Goal: Task Accomplishment & Management: Use online tool/utility

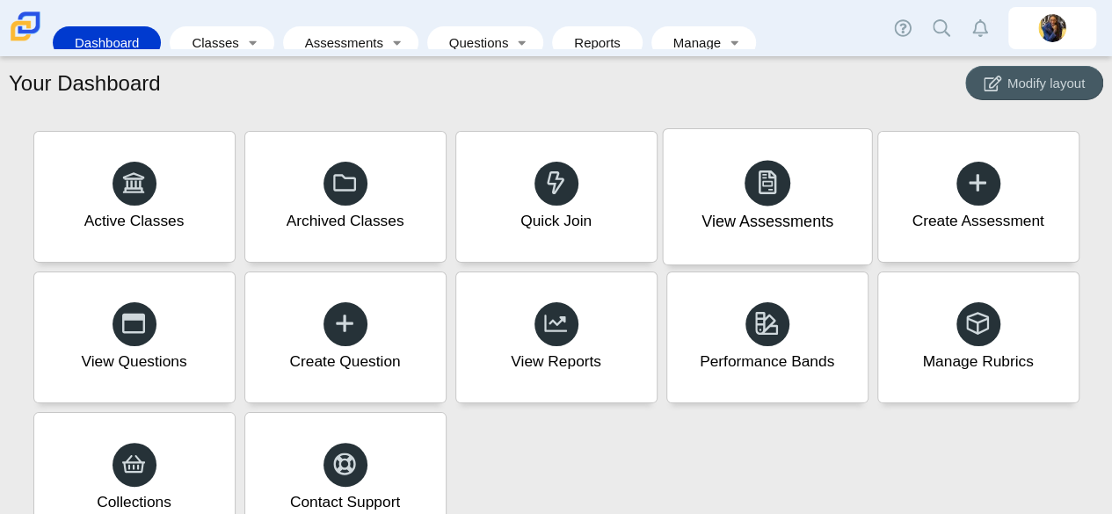
click at [768, 191] on use at bounding box center [766, 182] width 18 height 25
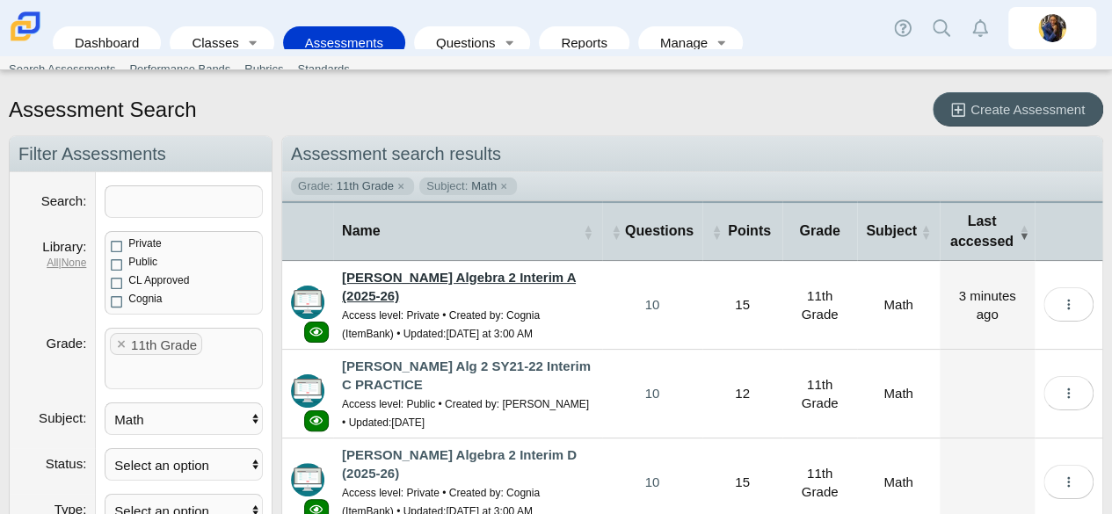
click at [443, 278] on link "[PERSON_NAME] Algebra 2 Interim A (2025-26)" at bounding box center [459, 286] width 234 height 33
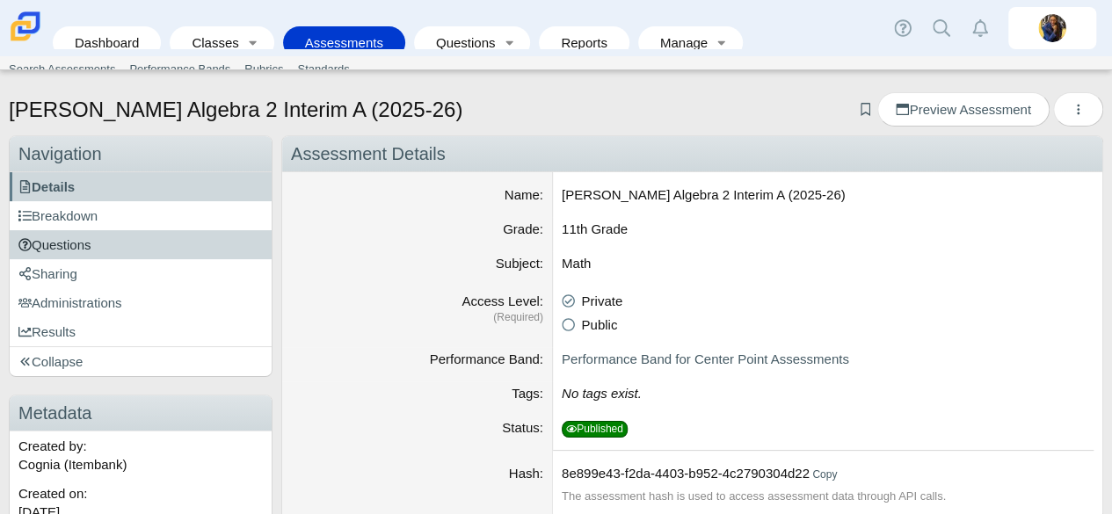
click at [91, 249] on span "Questions" at bounding box center [54, 244] width 73 height 15
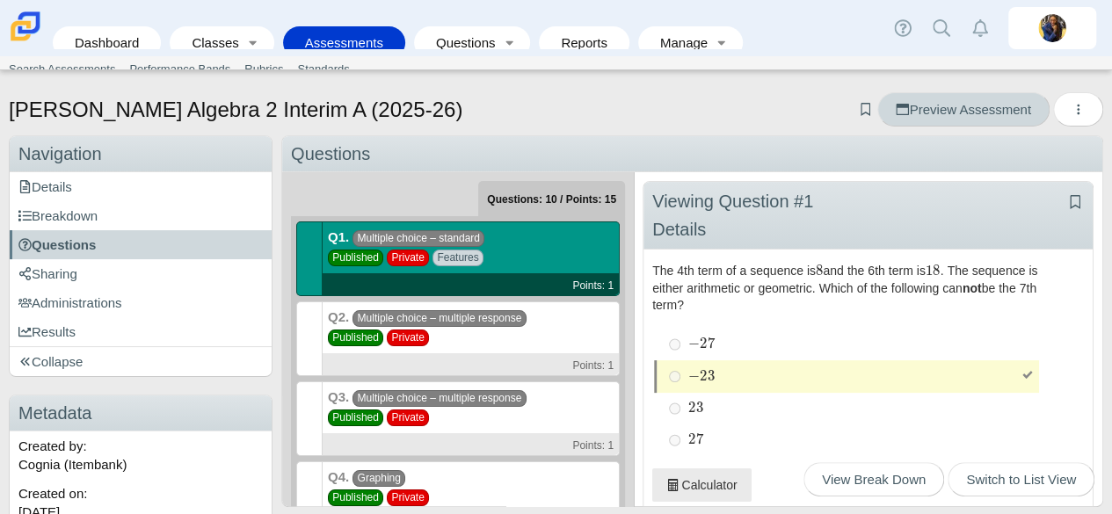
click at [919, 115] on span "Preview Assessment" at bounding box center [962, 109] width 134 height 15
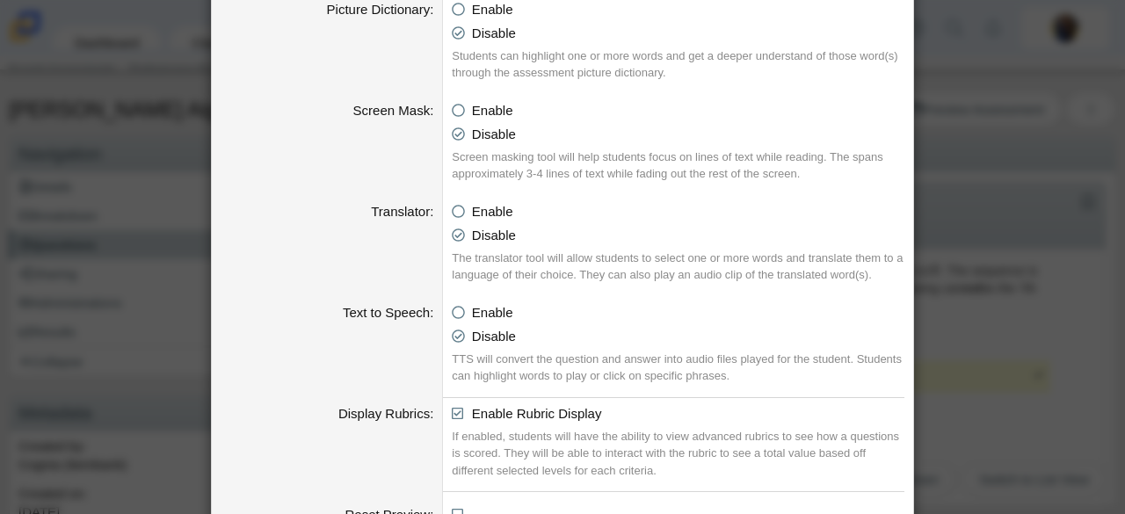
scroll to position [1076, 0]
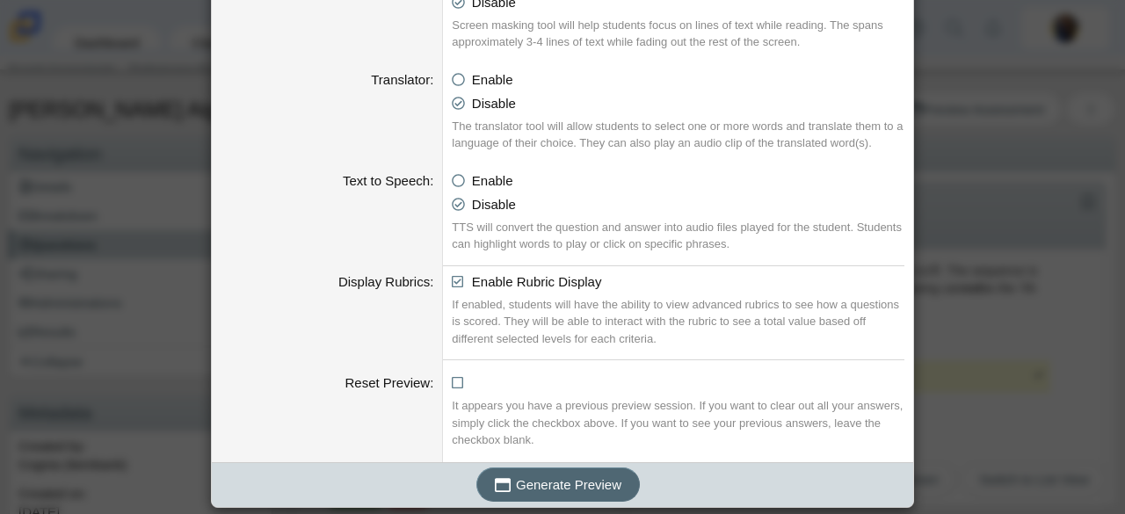
click at [587, 477] on span "Generate Preview" at bounding box center [568, 484] width 105 height 15
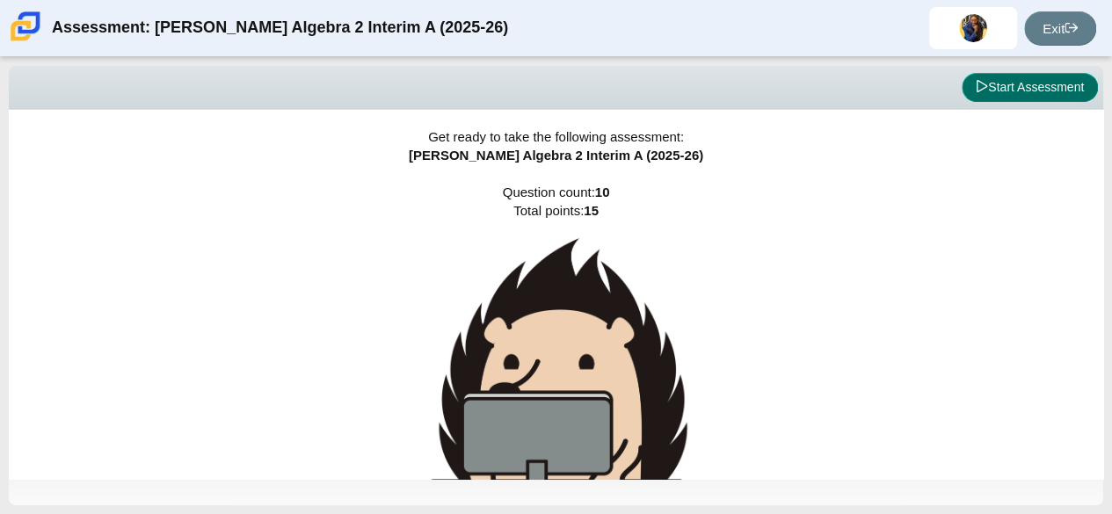
click at [999, 89] on button "Start Assessment" at bounding box center [1029, 88] width 136 height 30
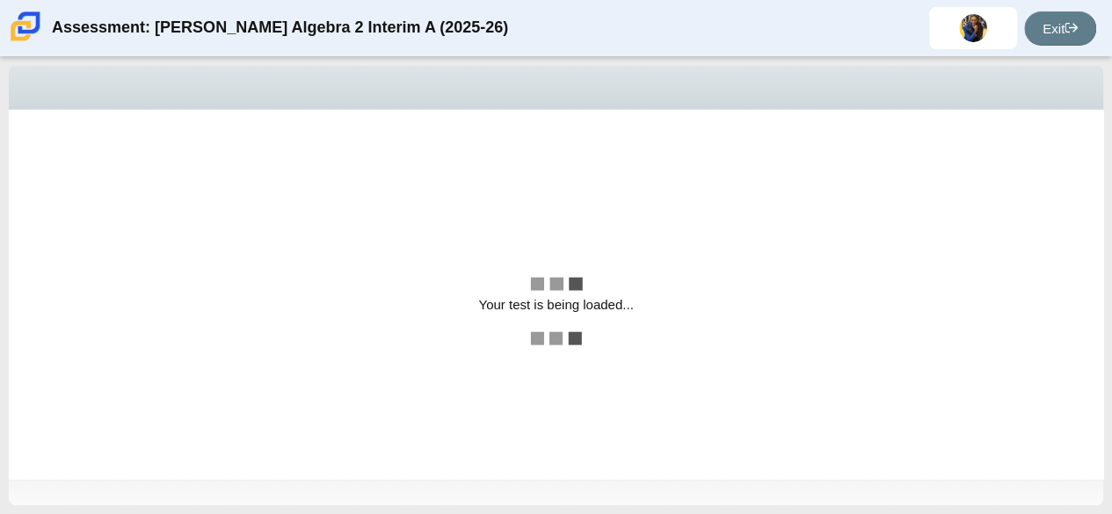
select select "CENT_82915008"
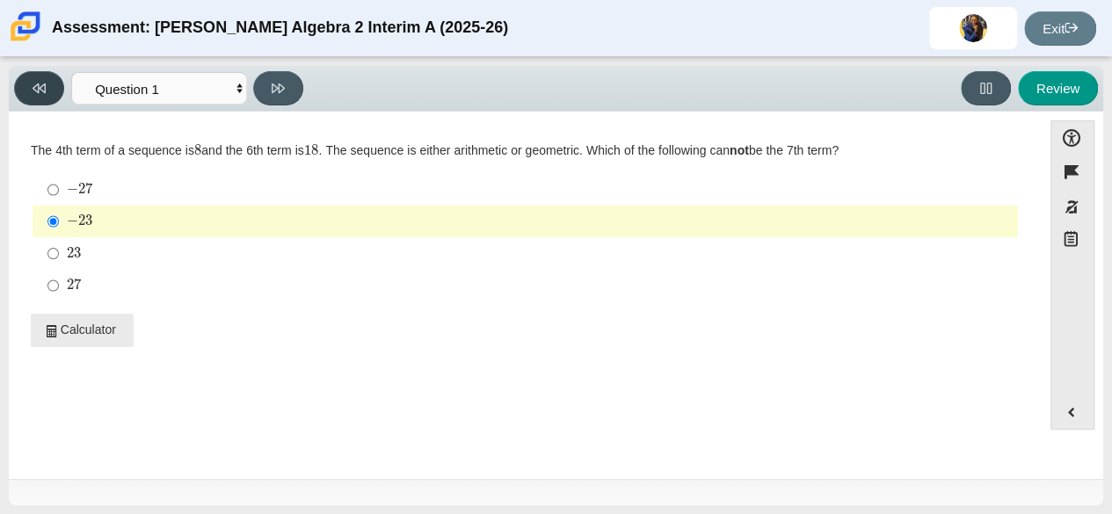
click at [47, 91] on button at bounding box center [39, 88] width 50 height 34
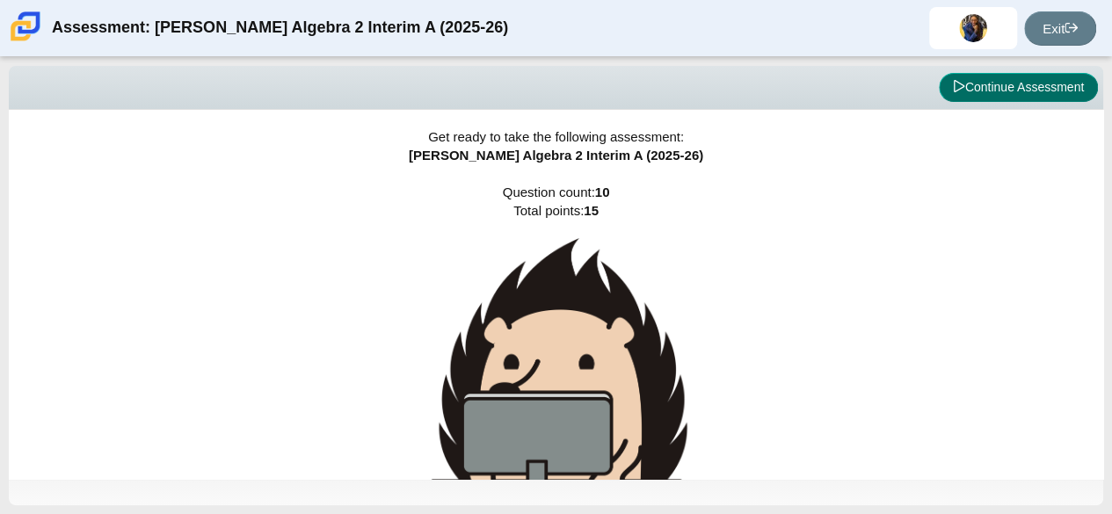
click at [992, 79] on button "Continue Assessment" at bounding box center [1017, 88] width 159 height 30
select select "CENT_82915008"
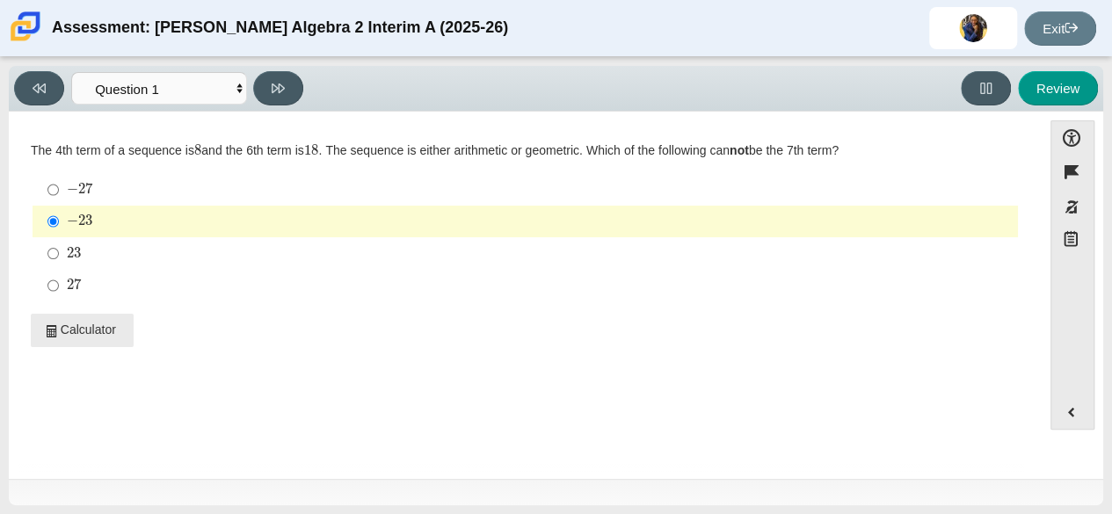
click at [317, 257] on div "23" at bounding box center [539, 254] width 944 height 18
click at [59, 257] on input "23 23" at bounding box center [52, 253] width 11 height 32
radio input "true"
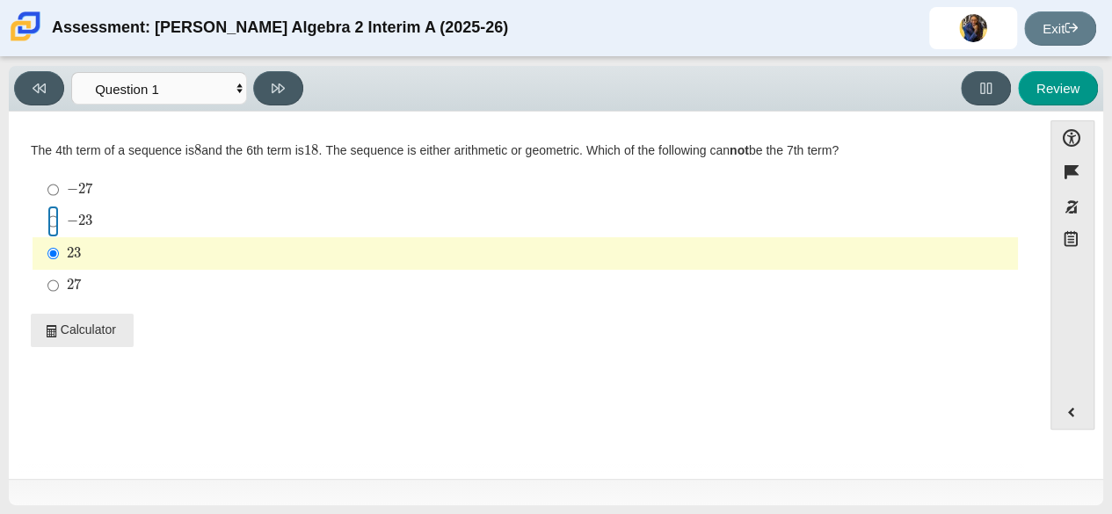
click at [48, 218] on input "− 23 negative 23" at bounding box center [52, 222] width 11 height 32
radio input "true"
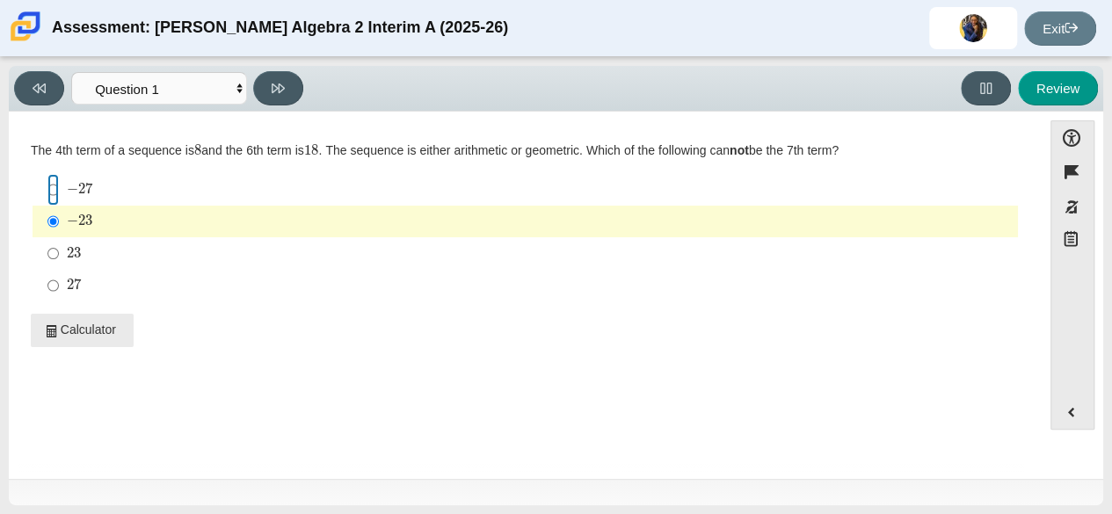
click at [49, 186] on input "− 27 negative 27" at bounding box center [52, 190] width 11 height 32
radio input "true"
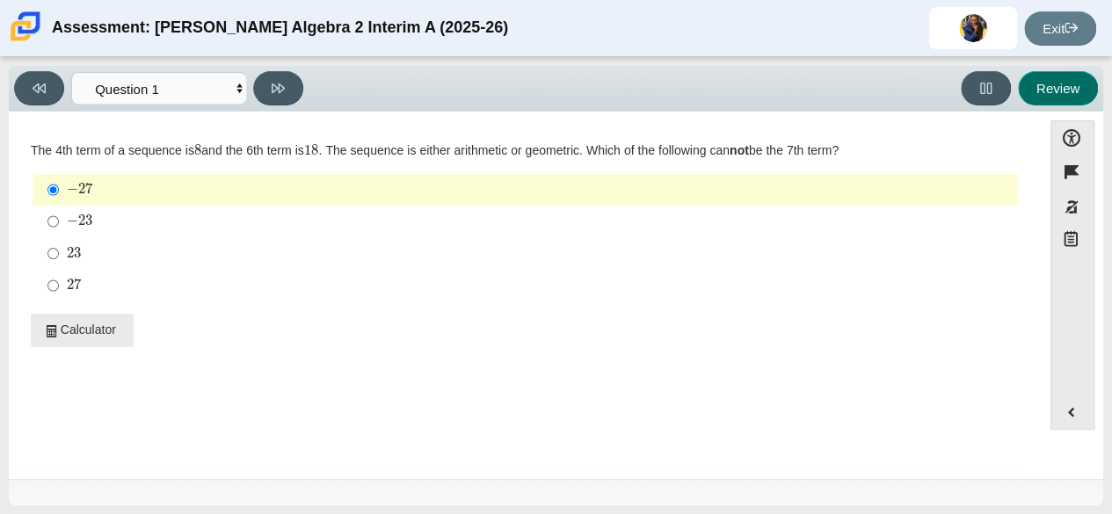
click at [1051, 82] on button "Review" at bounding box center [1058, 88] width 80 height 34
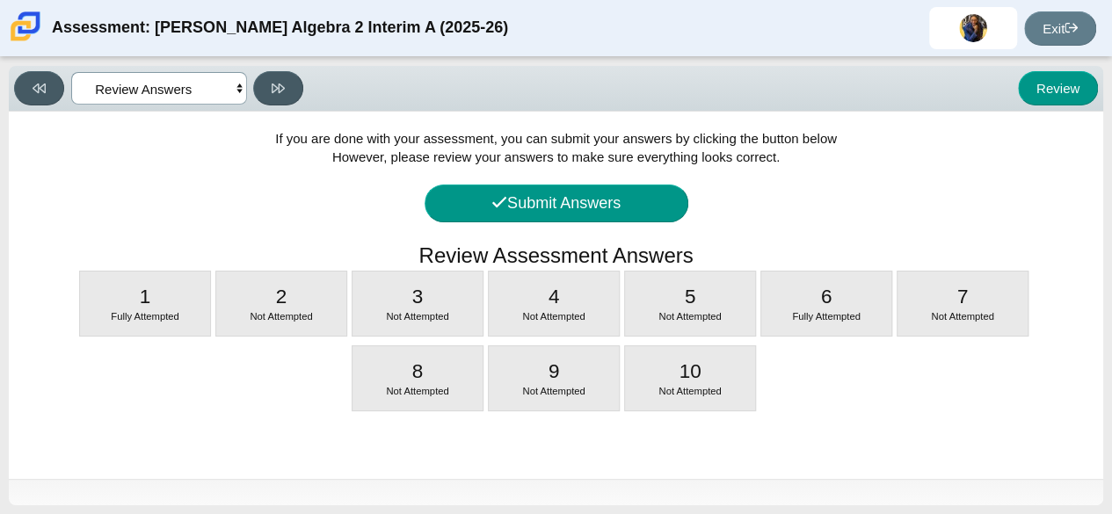
click at [105, 94] on select "Questions Question 1 Question 2 Question 3 Question 4 Question 5 Question 6 Que…" at bounding box center [159, 88] width 176 height 33
click at [71, 72] on select "Questions Question 1 Question 2 Question 3 Question 4 Question 5 Question 6 Que…" at bounding box center [159, 88] width 176 height 33
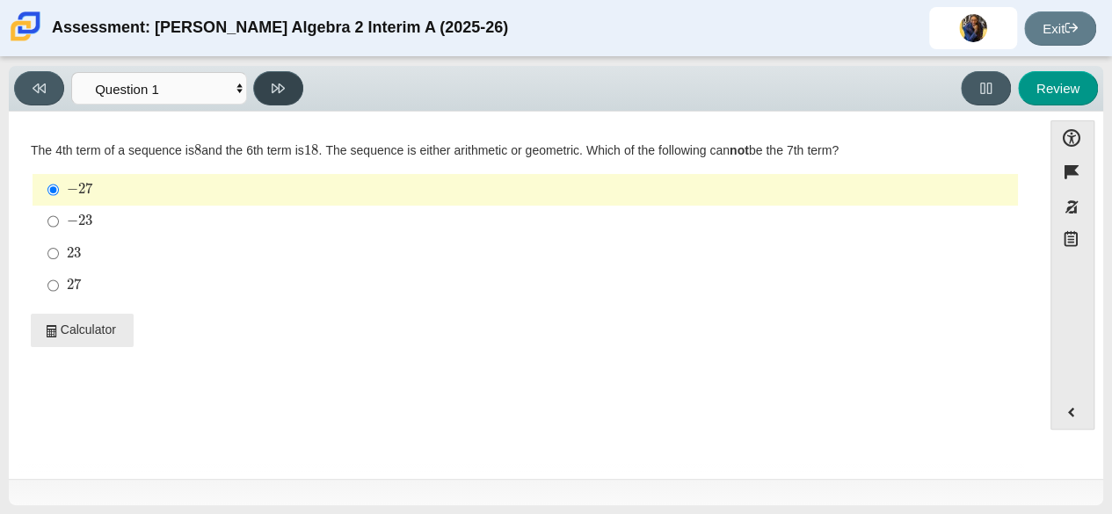
click at [283, 88] on icon at bounding box center [278, 88] width 13 height 10
select select "CENT_93707318450"
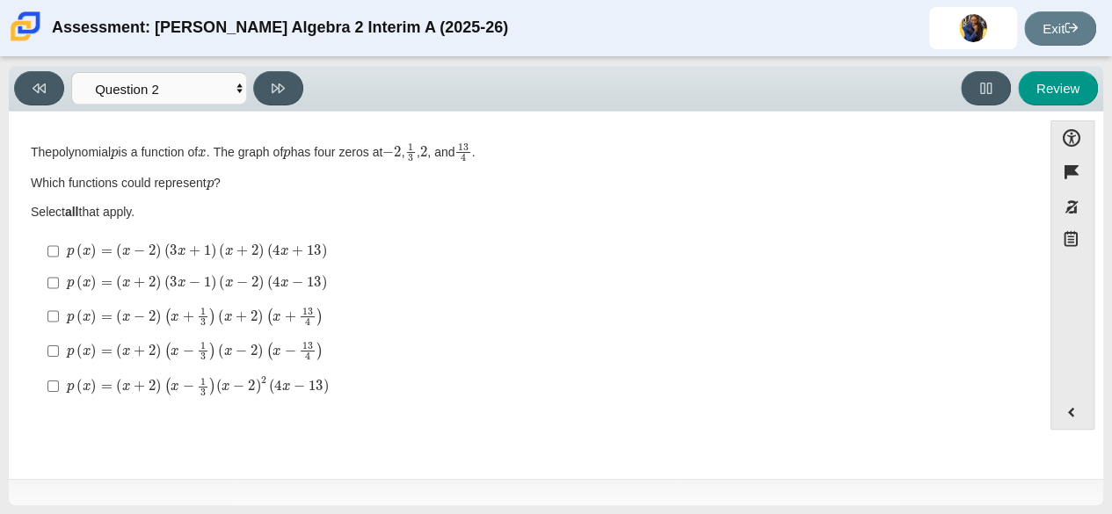
click at [305, 351] on mjx-line "p open paren x close paren equals open paren x plus 2 close paren times open pa…" at bounding box center [307, 351] width 13 height 1
click at [59, 349] on input "p ( x ) = ( x + 2 ) ( x − 1 3 ) ( x − 2 ) ( x − 13 4 ) p open paren x close par…" at bounding box center [52, 351] width 11 height 34
checkbox input "true"
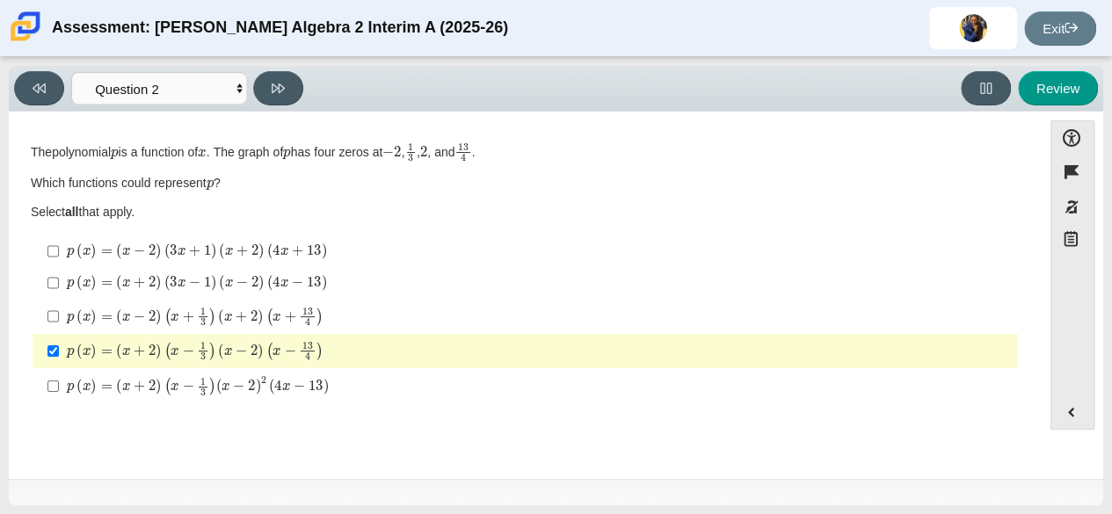
click at [315, 277] on mjx-c "p open paren x close paren equals open paren x plus 2 close paren times open pa…" at bounding box center [317, 282] width 7 height 11
click at [59, 276] on input "p ( x ) = ( x + 2 ) ( 3 x − 1 ) ( x − 2 ) ( 4 x − 13 ) p open paren x close par…" at bounding box center [52, 283] width 11 height 32
checkbox input "true"
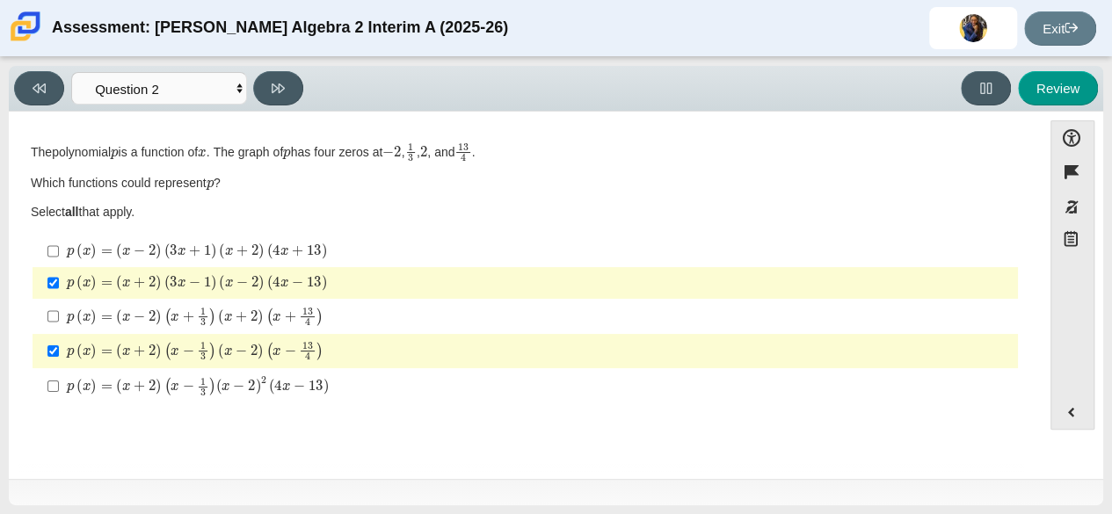
click at [320, 388] on mjx-c "p open paren x close paren equals open paren x plus 2 close paren times open pa…" at bounding box center [318, 385] width 7 height 11
click at [59, 388] on input "p ( x ) = ( x + 2 ) ( x − 1 3 ) ( x − 2 ) 2 ( 4 x − 13 ) p open paren x close p…" at bounding box center [52, 386] width 11 height 36
checkbox input "true"
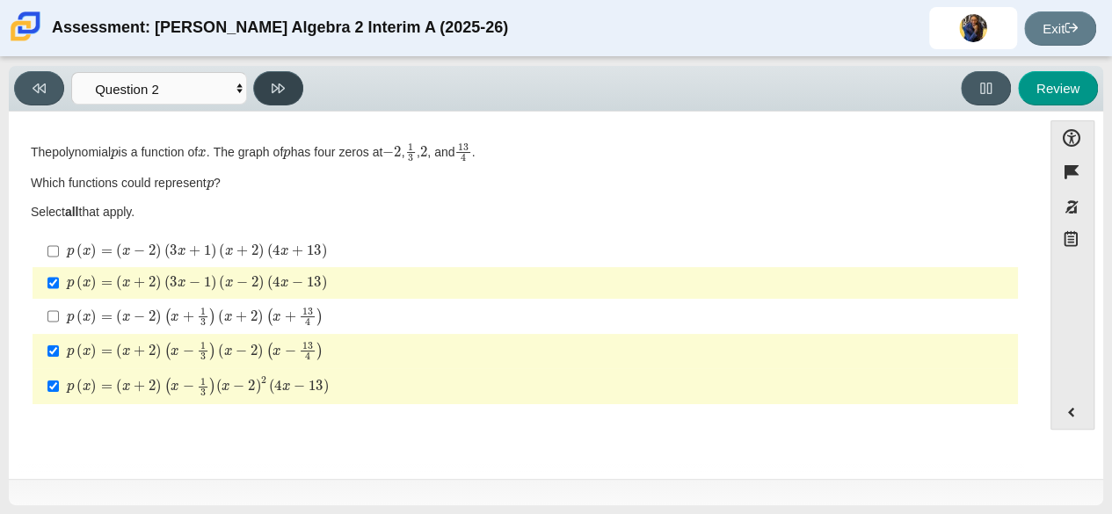
click at [276, 94] on icon at bounding box center [278, 88] width 13 height 13
select select "CENT_93707318451"
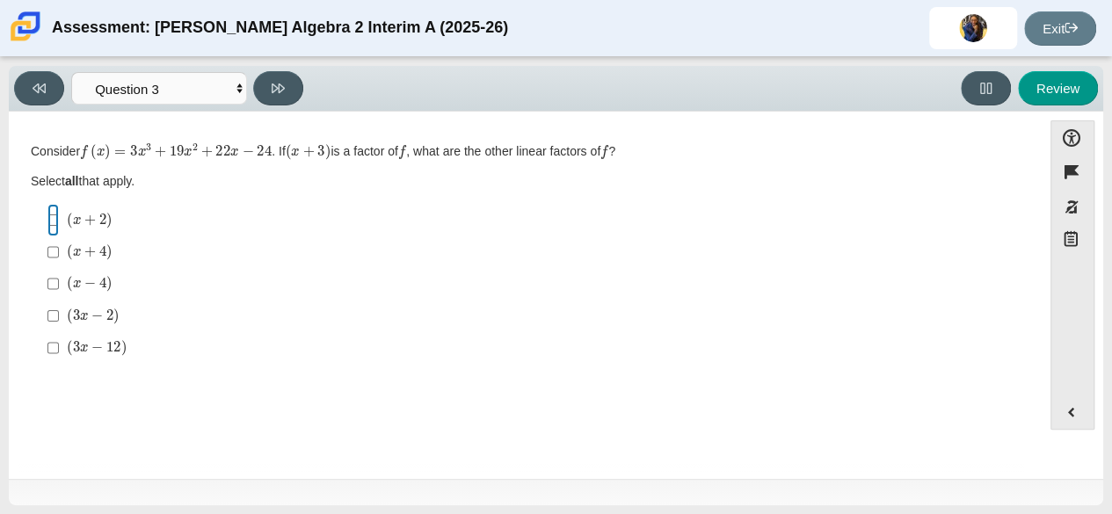
click at [53, 216] on input "( x + 2 ) open paren x plus 2 close paren" at bounding box center [52, 220] width 11 height 32
checkbox input "true"
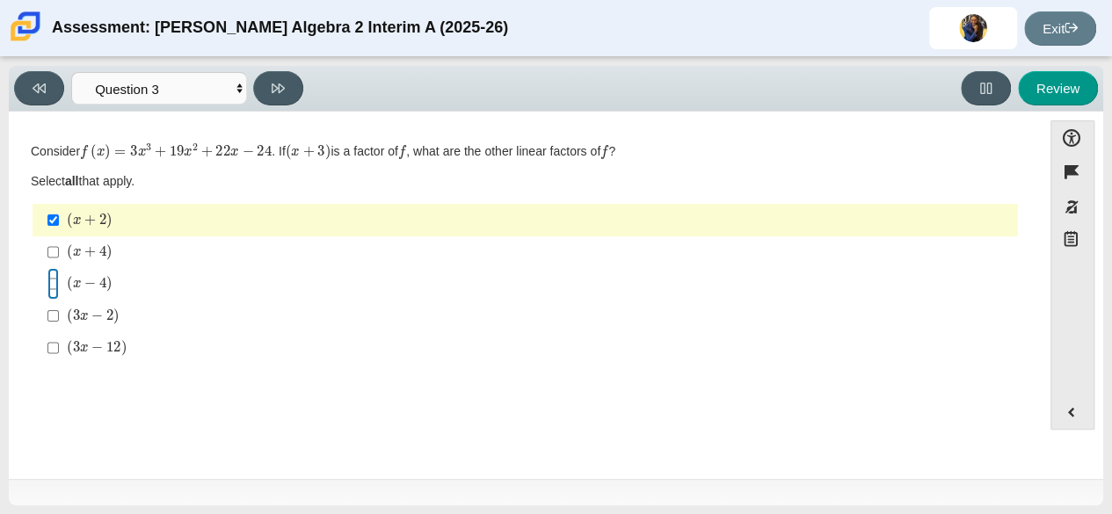
click at [53, 287] on input "( x − 4 ) open paren x minus 4 close paren" at bounding box center [52, 284] width 11 height 32
checkbox input "true"
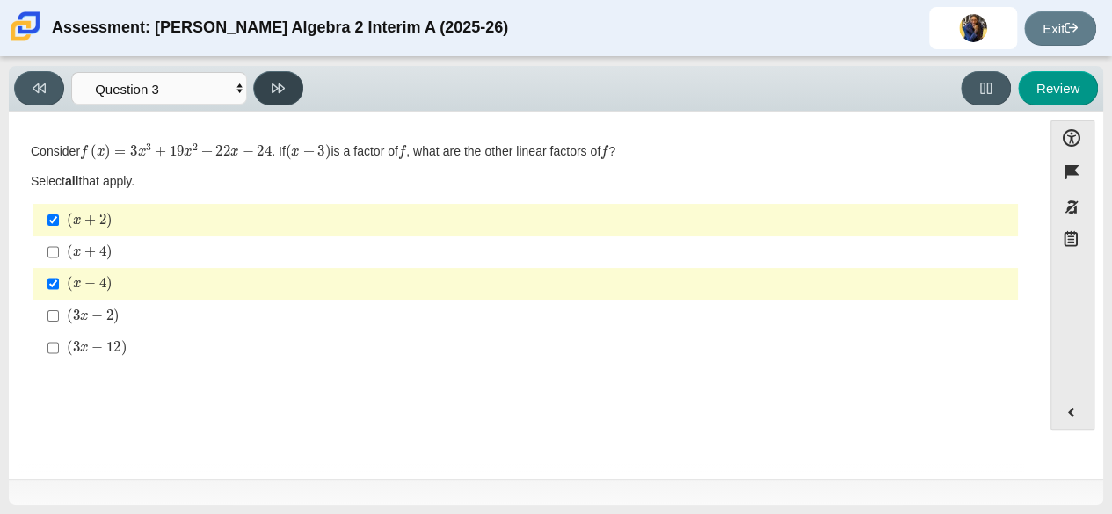
click at [285, 87] on button at bounding box center [278, 88] width 50 height 34
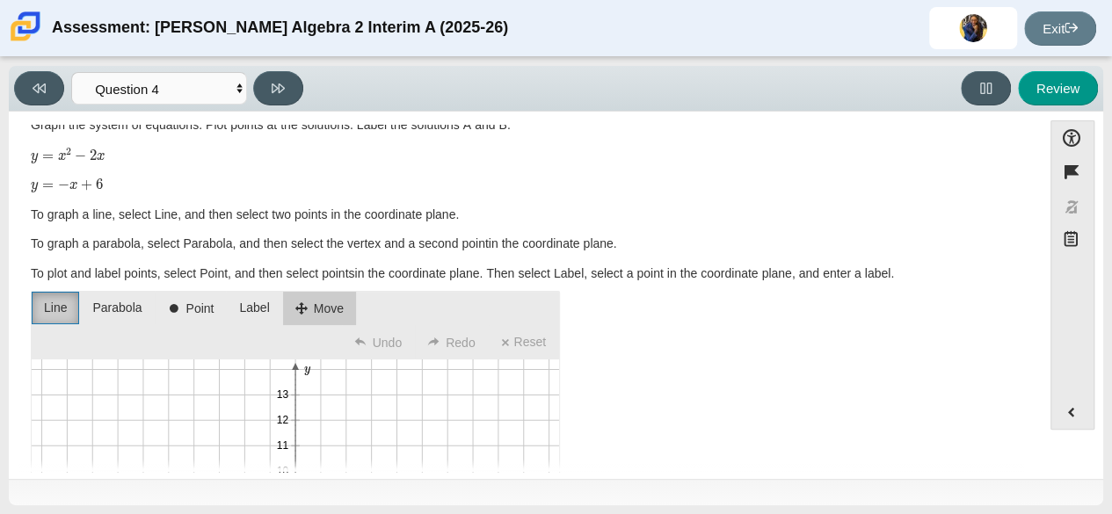
scroll to position [25, 0]
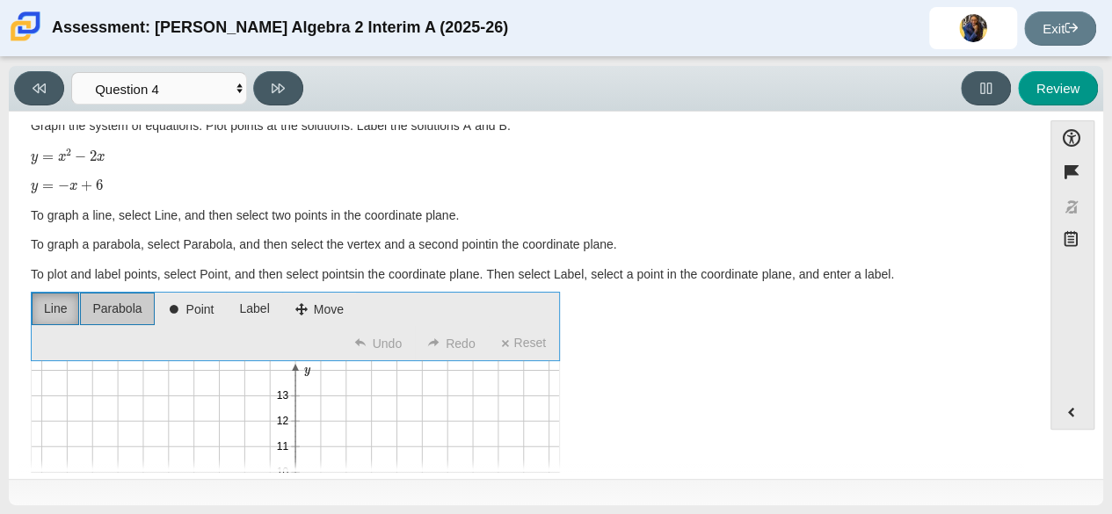
click at [112, 316] on li "Parabola" at bounding box center [117, 309] width 74 height 33
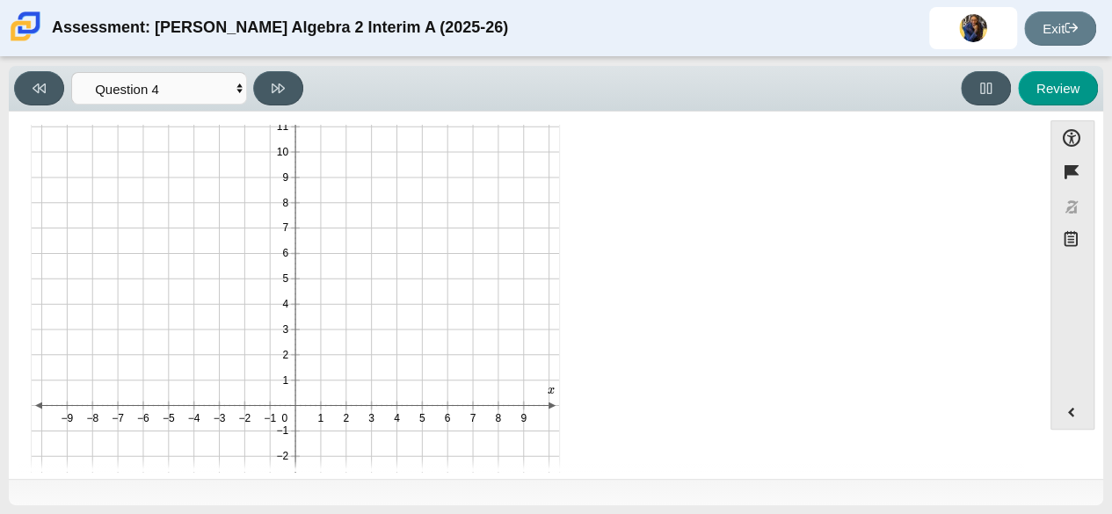
scroll to position [345, 0]
click at [293, 405] on line "You have entered the graph." at bounding box center [295, 405] width 506 height 0
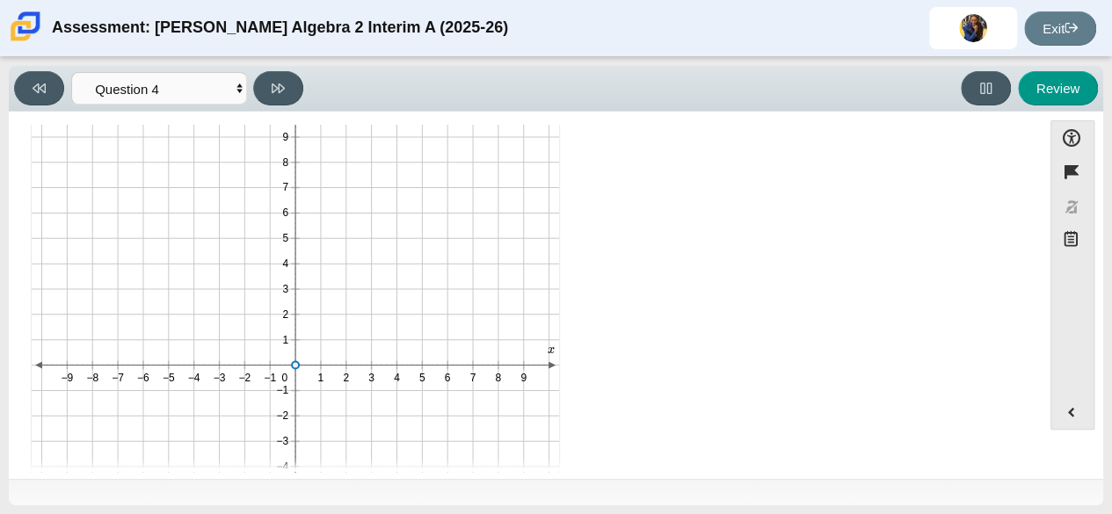
scroll to position [388, 0]
click at [321, 410] on icon "You have entered the graph." at bounding box center [295, 259] width 527 height 527
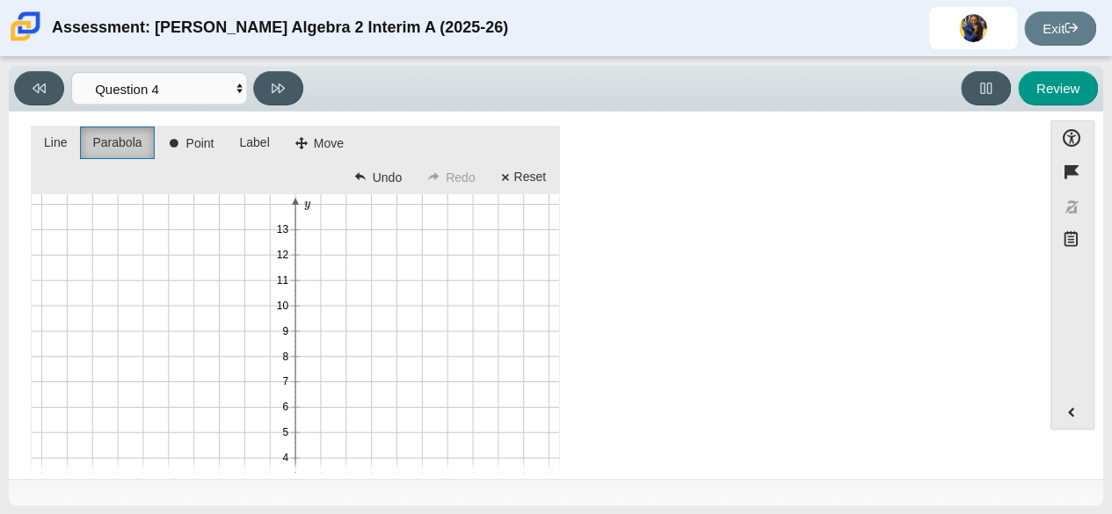
scroll to position [179, 0]
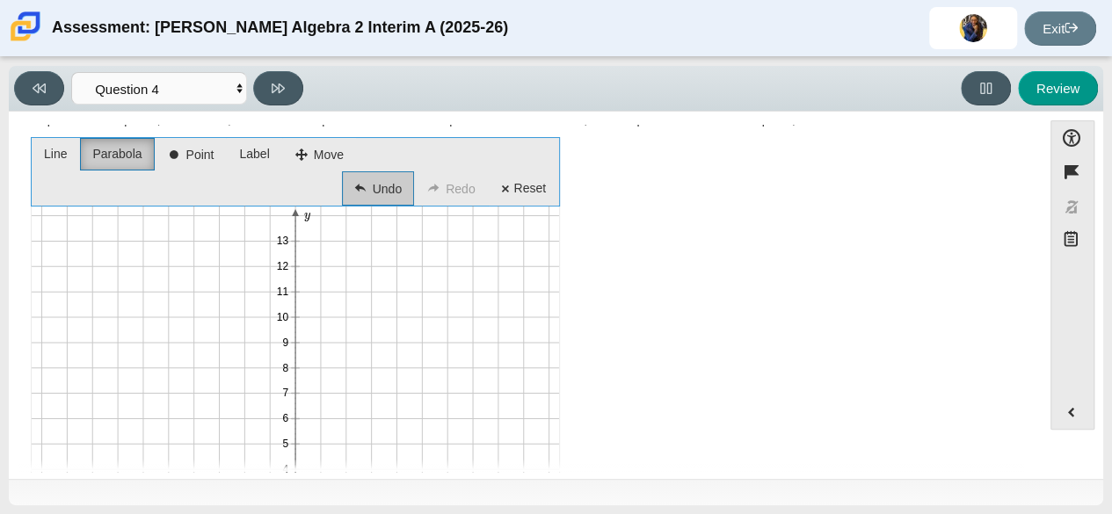
click at [373, 187] on li "Undo" at bounding box center [378, 188] width 72 height 34
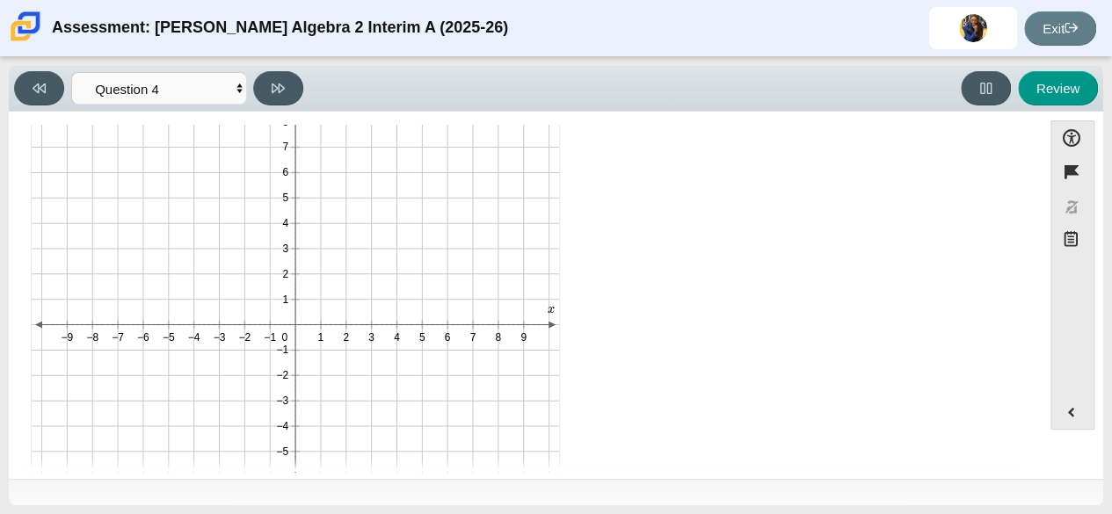
scroll to position [431, 0]
click at [320, 344] on icon "You have entered the graph." at bounding box center [295, 217] width 527 height 527
click at [295, 317] on line "You have entered the graph." at bounding box center [295, 218] width 0 height 506
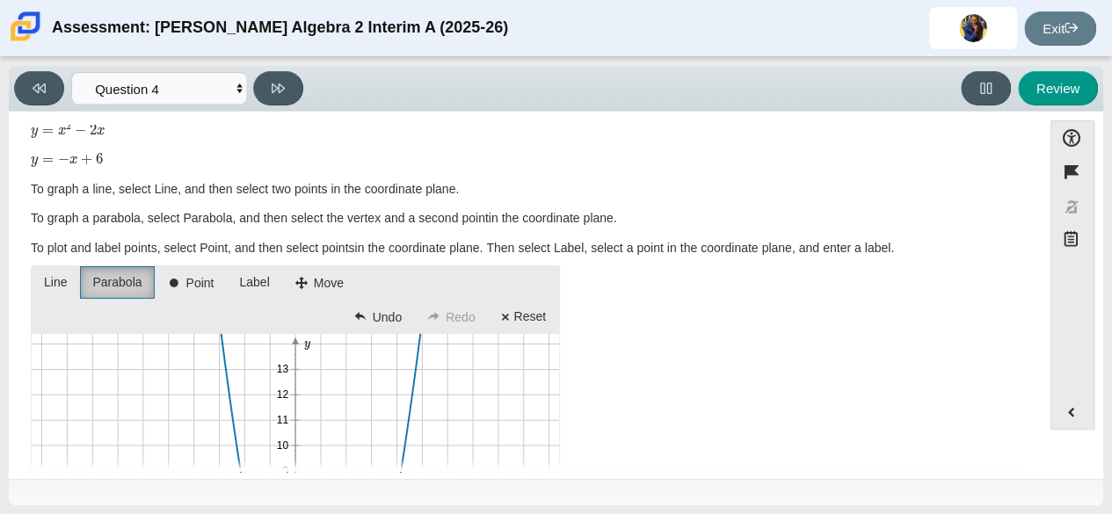
scroll to position [65, 0]
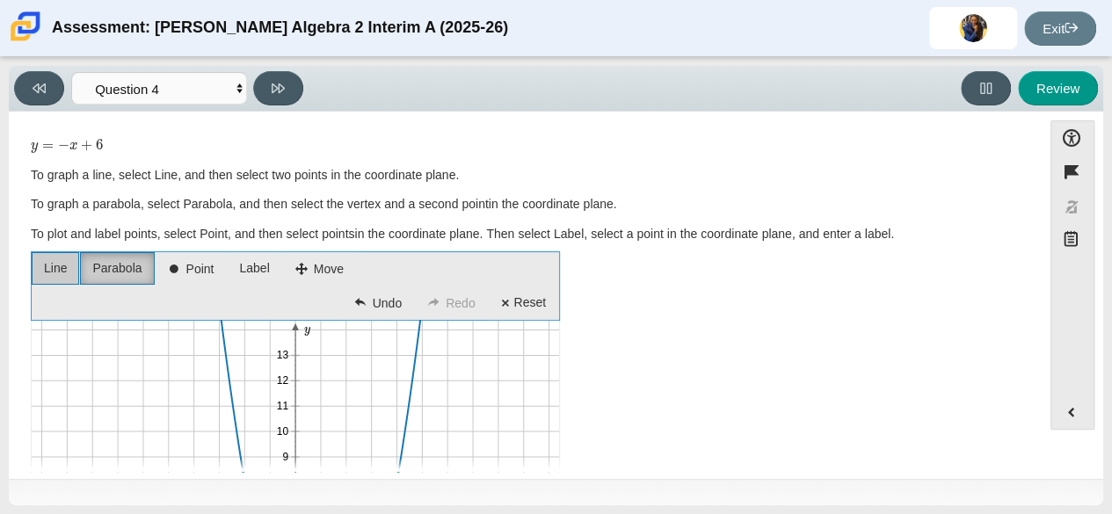
click at [44, 271] on li "Line" at bounding box center [55, 268] width 47 height 33
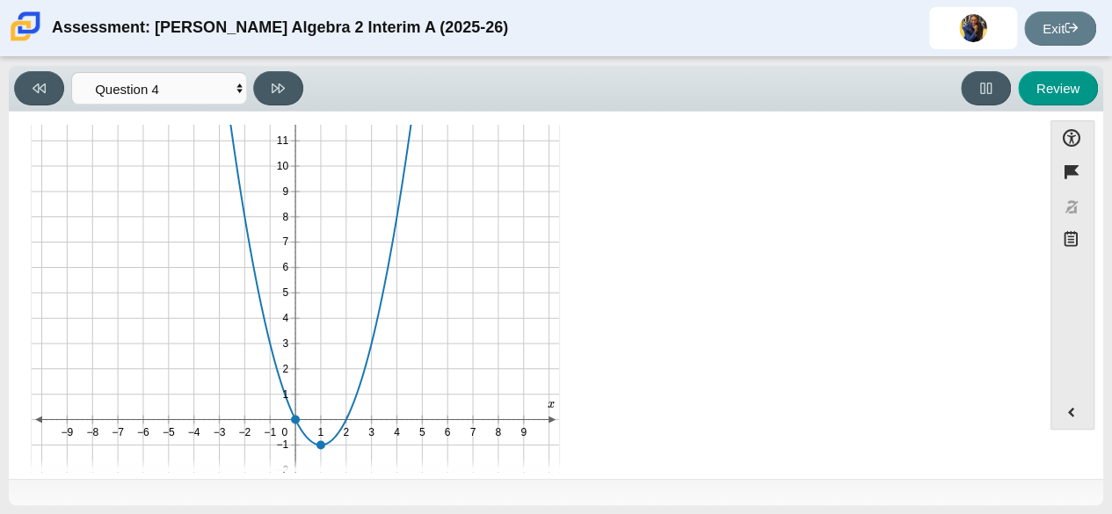
scroll to position [337, 0]
click at [167, 131] on icon "1 2 3 4 5 6 7 8 9 −1 −2 −3 −4 −5 −6 −7 −8 −9 1 2 3 4 5 6 7 8 9 10 11 12 13 −1 −…" at bounding box center [295, 310] width 527 height 527
click at [269, 233] on icon "You have entered the graph." at bounding box center [295, 310] width 527 height 527
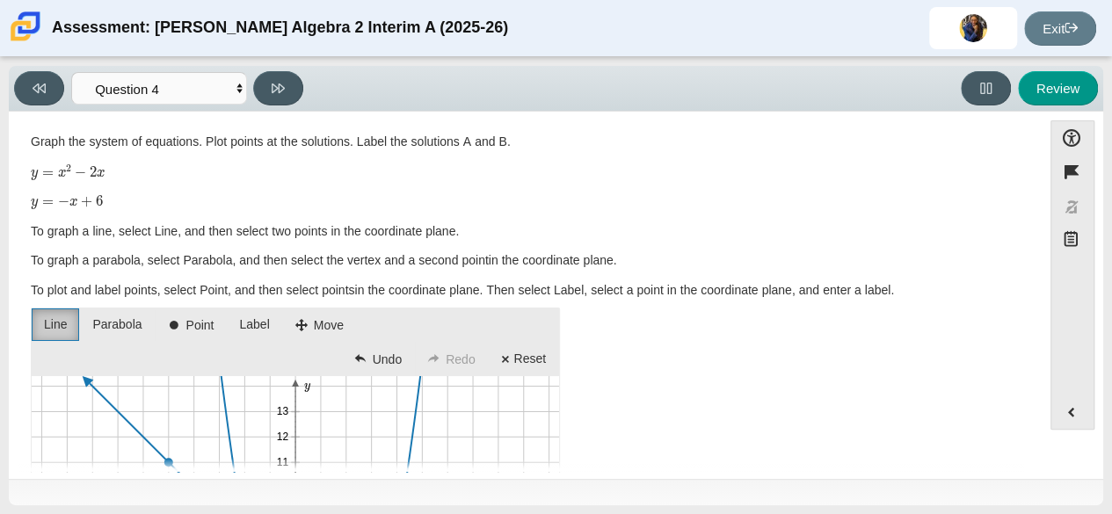
scroll to position [0, 0]
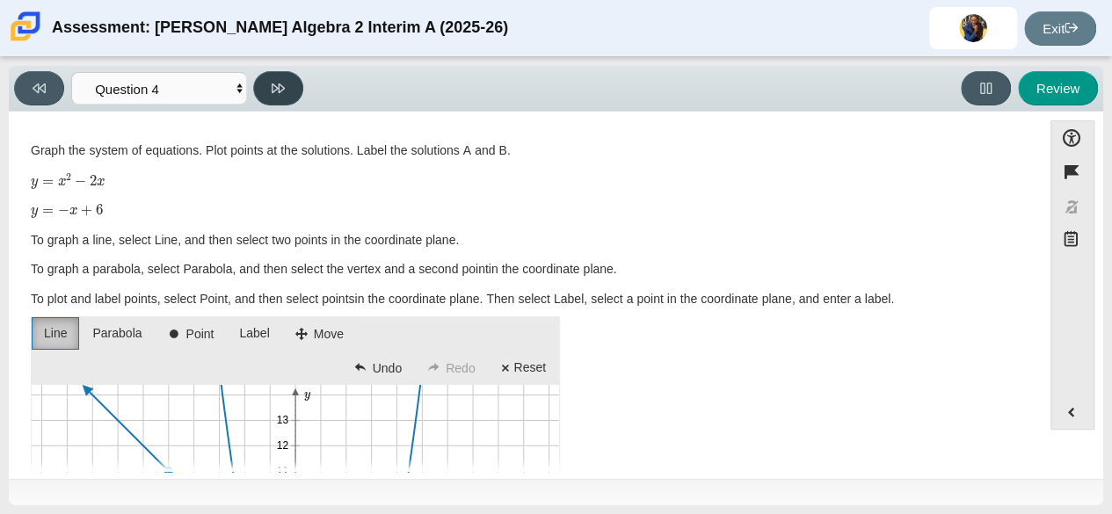
click at [293, 84] on button at bounding box center [278, 88] width 50 height 34
select select "CENT_187251_IM"
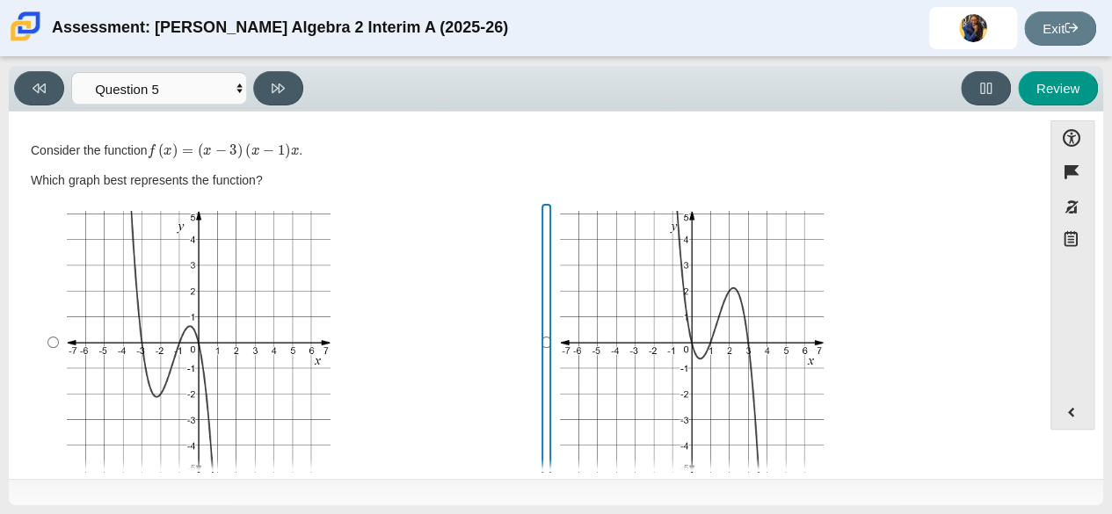
click at [541, 341] on input "Image with description A coordinate plane. The x-axis has a range from negative…" at bounding box center [545, 342] width 11 height 279
radio input "true"
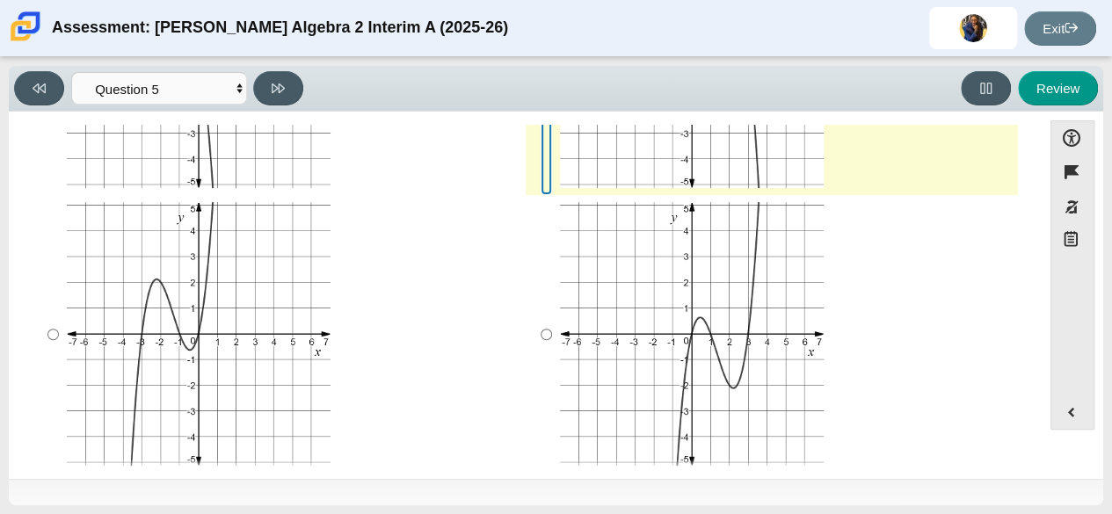
scroll to position [287, 0]
click at [540, 329] on input "Image with description A coordinate plane. The x-axis has a range from negative…" at bounding box center [545, 333] width 11 height 279
radio input "true"
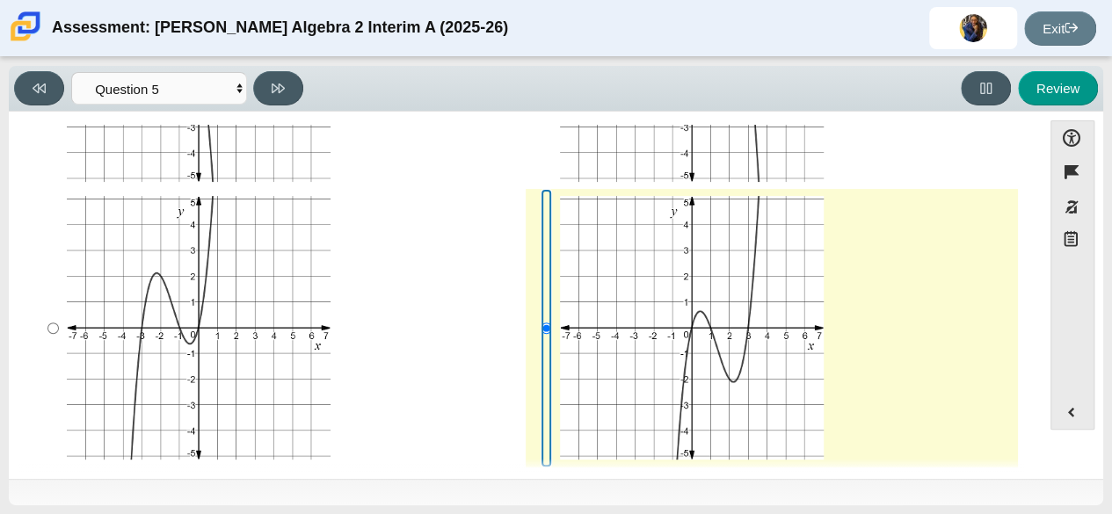
scroll to position [312, 0]
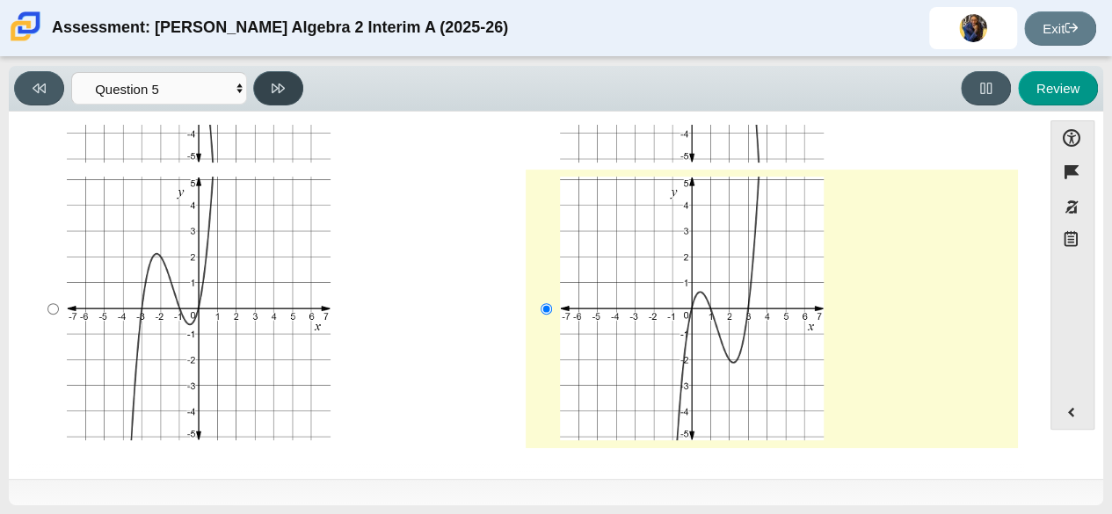
click at [274, 86] on icon at bounding box center [278, 88] width 13 height 10
select select "CENT_142_Carmen"
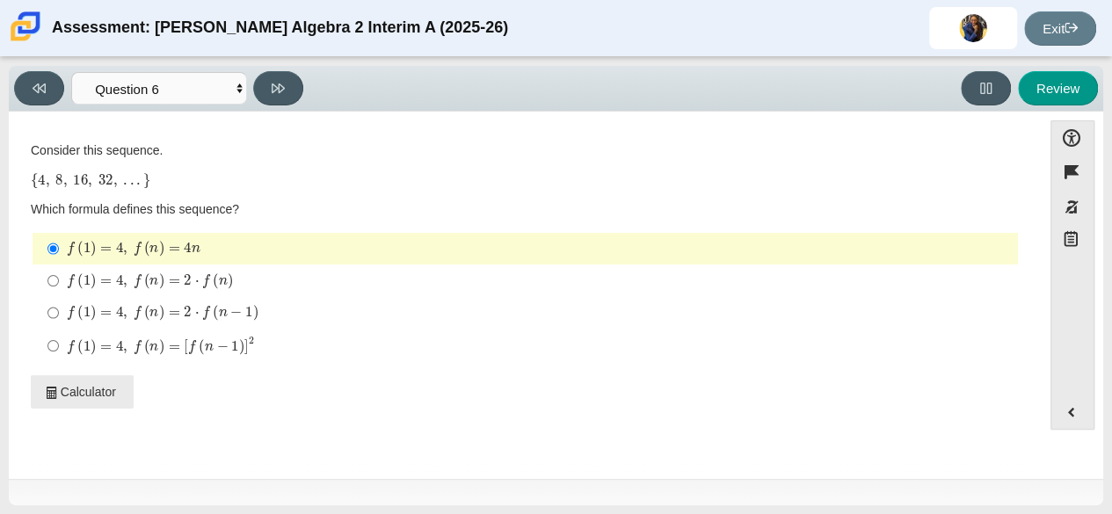
click at [221, 347] on mjx-c "f of 1 is equal to 4 comma f of n is equal to f of n minus 1 squared" at bounding box center [221, 347] width 11 height 10
click at [59, 347] on input "f ( 1 ) = 4 , f ( n ) = [ f ( n − 1 ) ] 2 f of 1 is equal to 4 comma f of n is …" at bounding box center [52, 346] width 11 height 34
radio input "true"
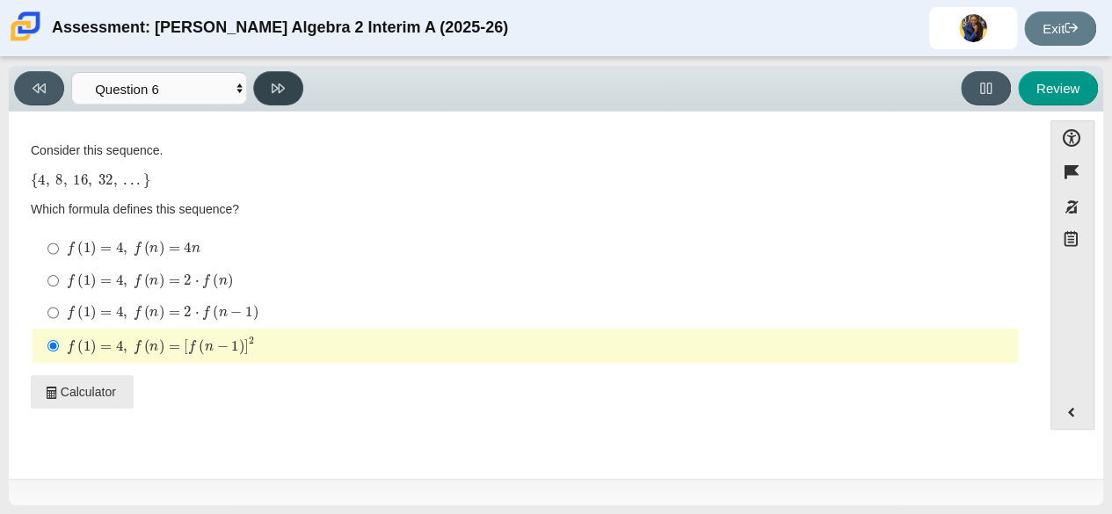
click at [276, 86] on icon at bounding box center [278, 88] width 13 height 13
select select "CENT_82915010_IM"
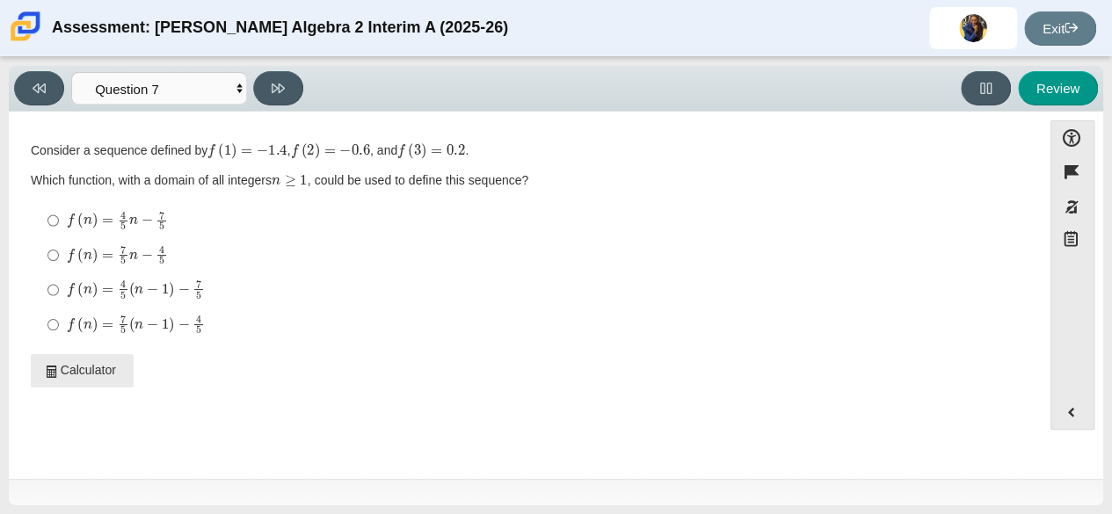
click at [139, 287] on mjx-c "Assessment items" at bounding box center [138, 290] width 9 height 7
click at [59, 287] on input "f ( n ) = 4 5 ( n − 1 ) − 7 5 f of n is equal to 4 fifths times open paren n mi…" at bounding box center [52, 289] width 11 height 34
radio input "true"
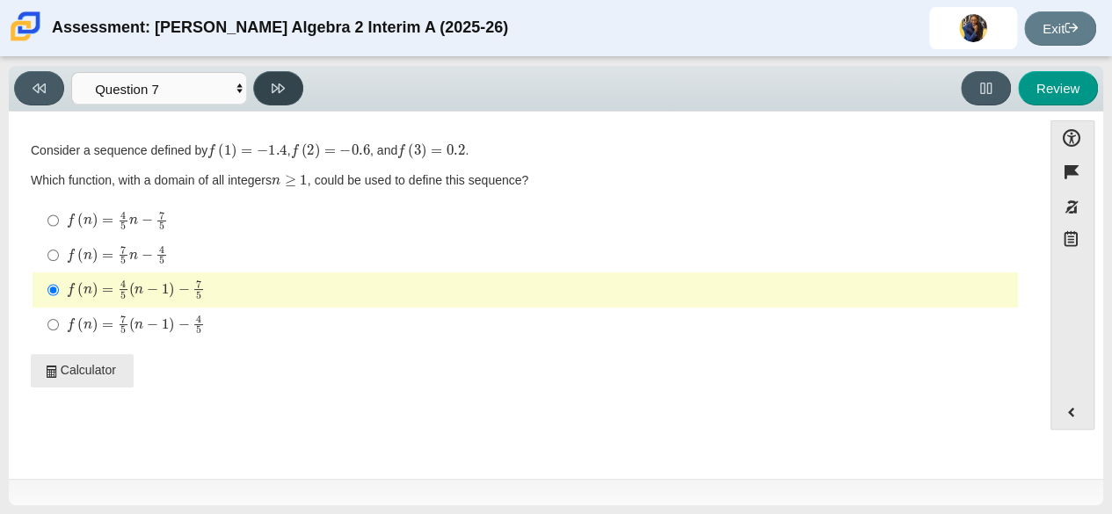
click at [289, 89] on button at bounding box center [278, 88] width 50 height 34
select select "ITEM-LOGIC-CTPT-205268"
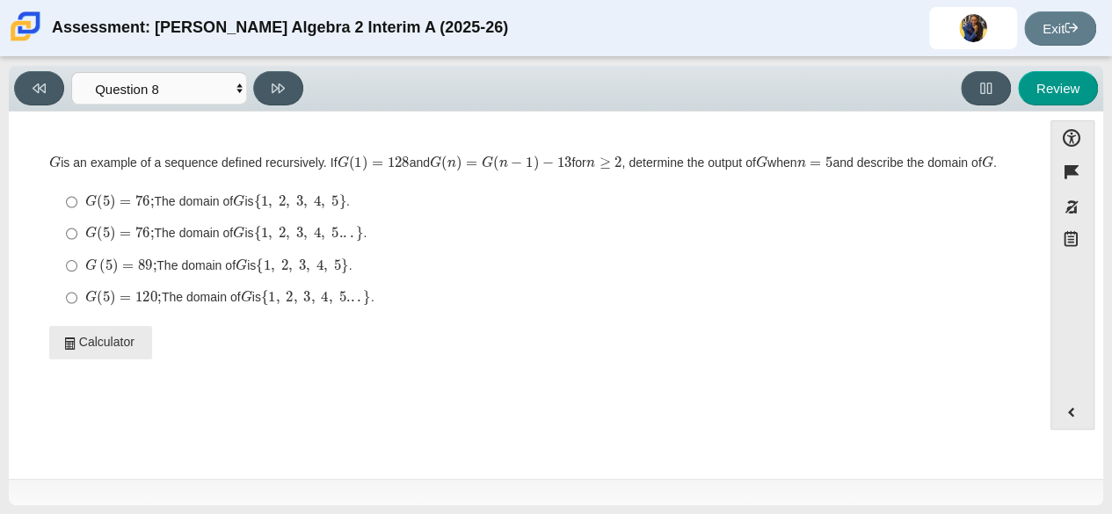
click at [423, 275] on div "G ( 5 ) = 89 ; The domain of G is { 1 , 2 , 3 , 4 , 5 } ." at bounding box center [539, 266] width 909 height 18
click at [77, 281] on input "G ( 5 ) = 89 ; The domain of G is { 1 , 2 , 3 , 4 , 5 } . The domain of cap g i…" at bounding box center [71, 266] width 11 height 32
radio input "true"
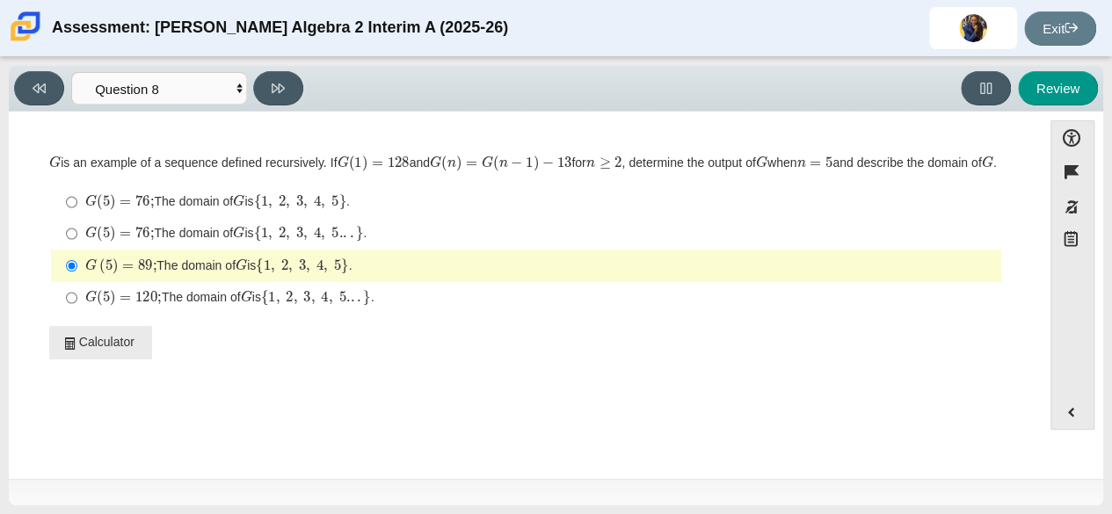
click at [423, 275] on div "G ( 5 ) = 89 ; The domain of G is { 1 , 2 , 3 , 4 , 5 } ." at bounding box center [539, 266] width 909 height 18
click at [77, 281] on input "G ( 5 ) = 89 ; The domain of G is { 1 , 2 , 3 , 4 , 5 } . The domain of cap g i…" at bounding box center [71, 266] width 11 height 32
click at [321, 237] on mjx-c "Assessment items" at bounding box center [317, 233] width 7 height 10
click at [77, 250] on input "G ( 5 ) = 76 ; The domain of G is { 1 , 2 , 3 , 4 , 5. . . } . G ( 5 ) = 76 ; T…" at bounding box center [71, 234] width 11 height 32
radio input "true"
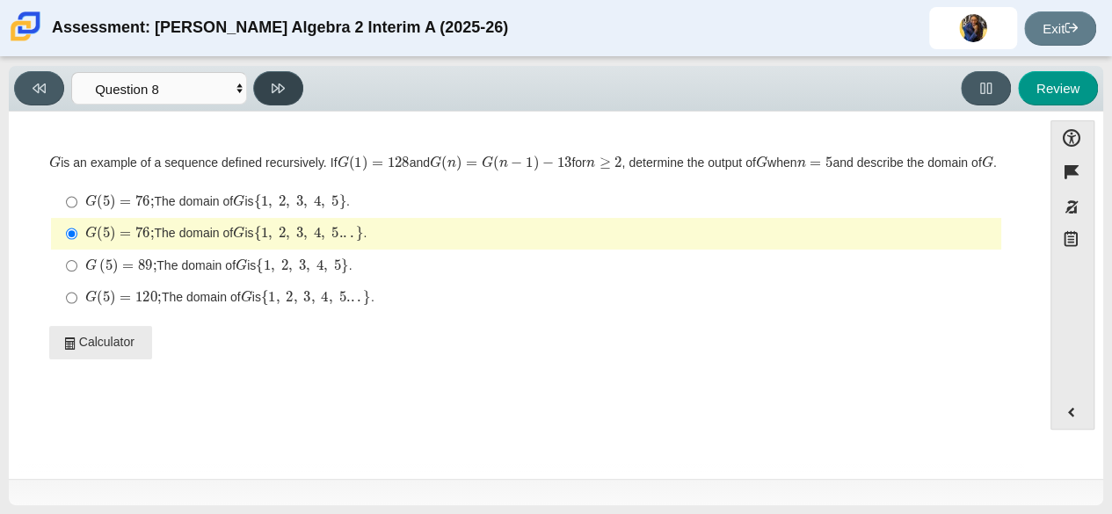
click at [293, 89] on button at bounding box center [278, 88] width 50 height 34
select select "MP3_F-IF_LE_5-19-23"
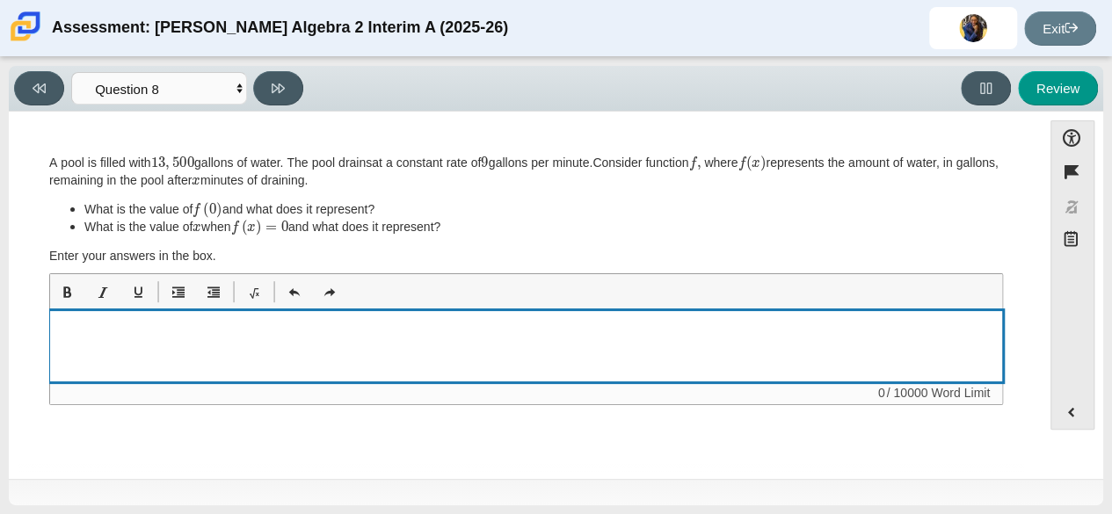
click at [359, 338] on div "Enter your response to the question here" at bounding box center [526, 346] width 952 height 70
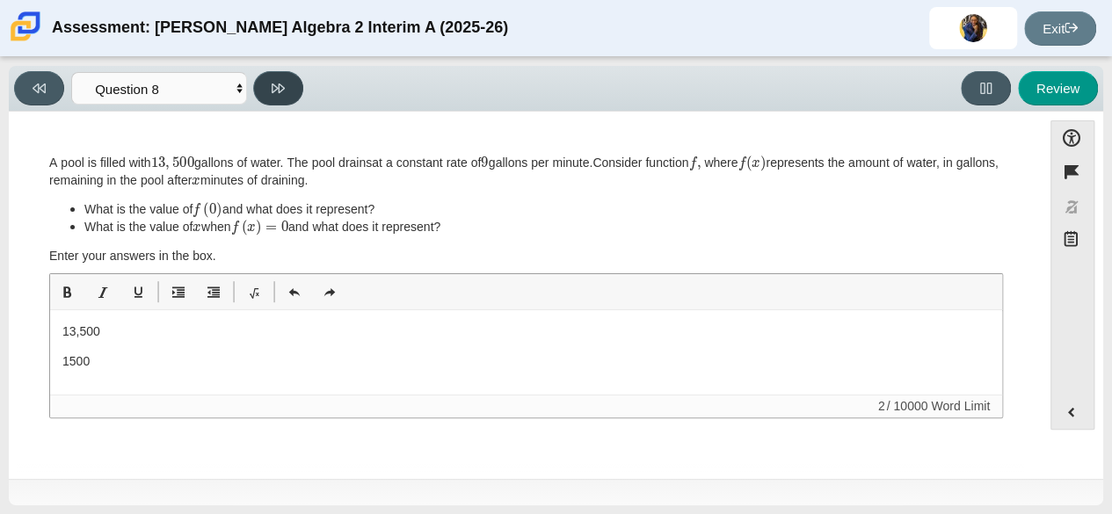
click at [281, 85] on icon at bounding box center [278, 88] width 13 height 13
select select "MP4_F-IF.B_7-13-23"
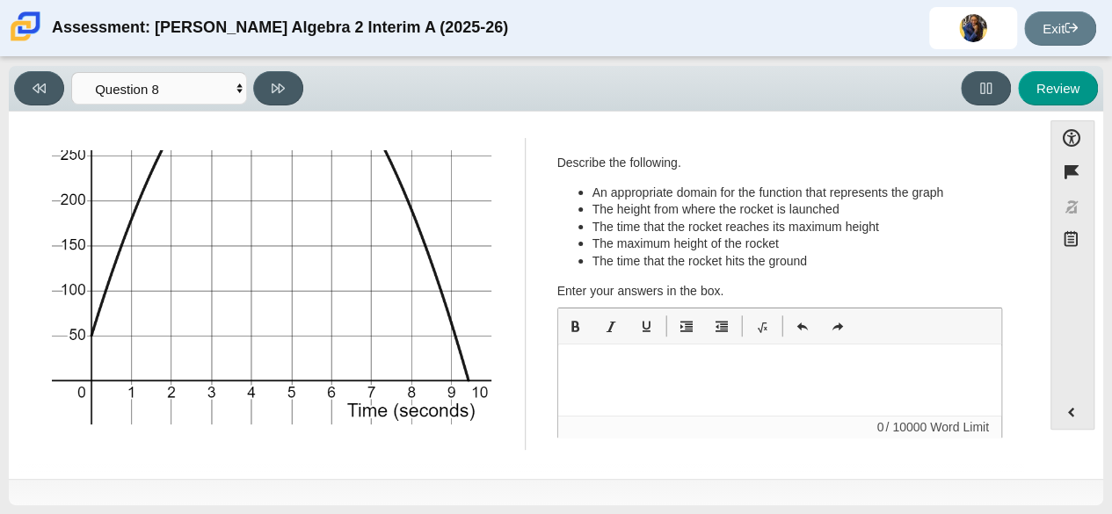
scroll to position [206, 0]
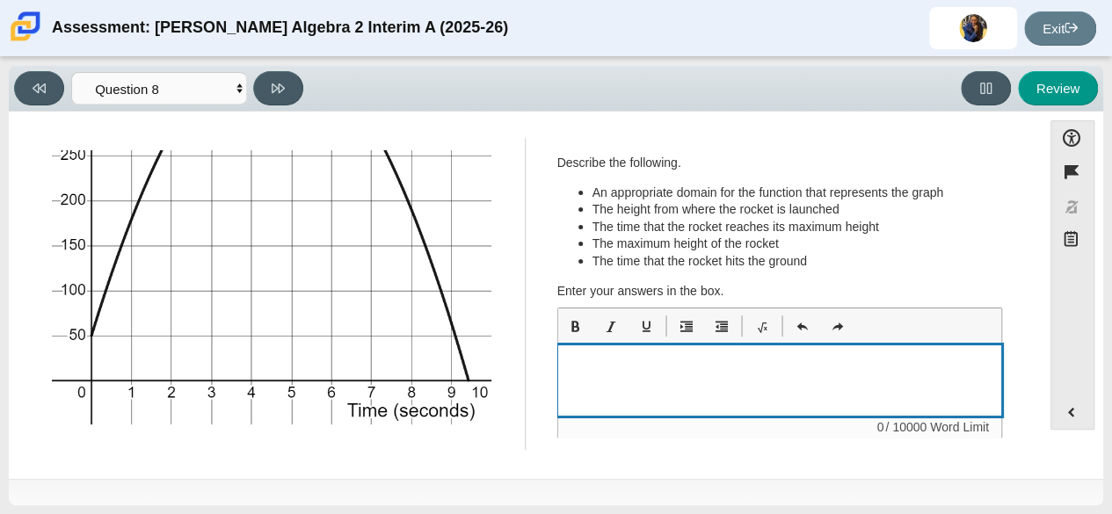
click at [619, 375] on div "Enter your response to the question here" at bounding box center [780, 380] width 444 height 70
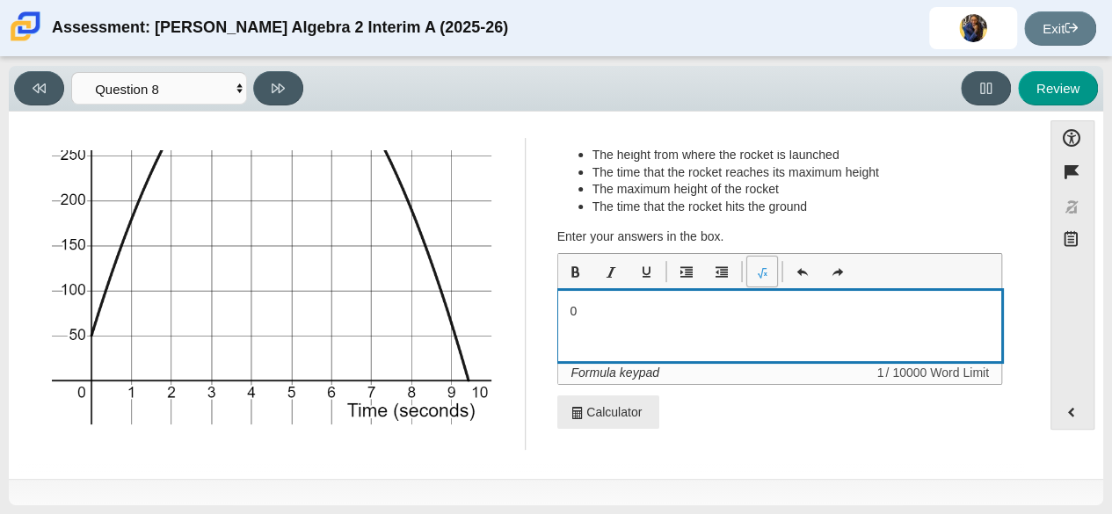
click at [772, 270] on button "Formula keypad" at bounding box center [762, 272] width 30 height 30
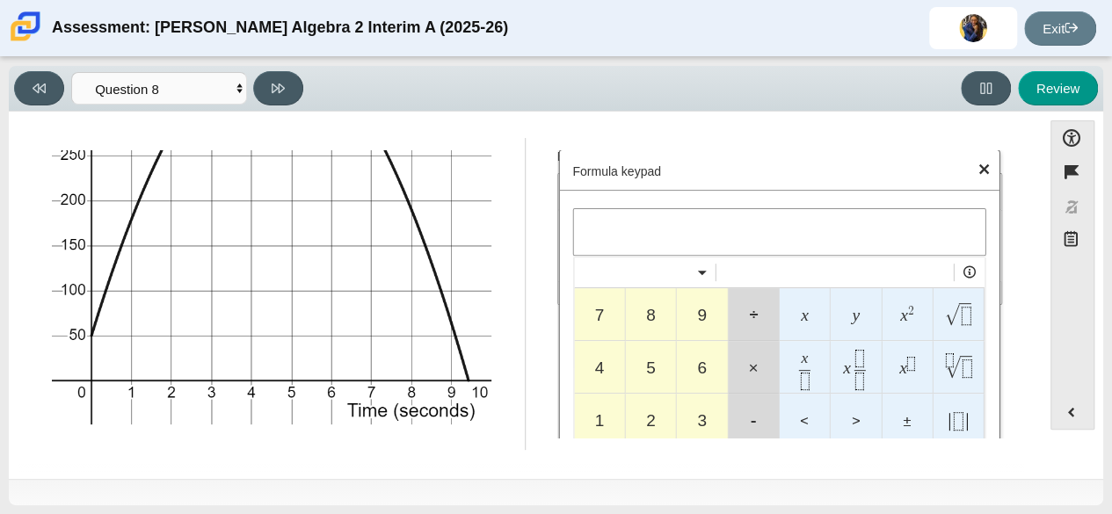
scroll to position [133, 0]
click at [654, 240] on span "​" at bounding box center [779, 234] width 379 height 18
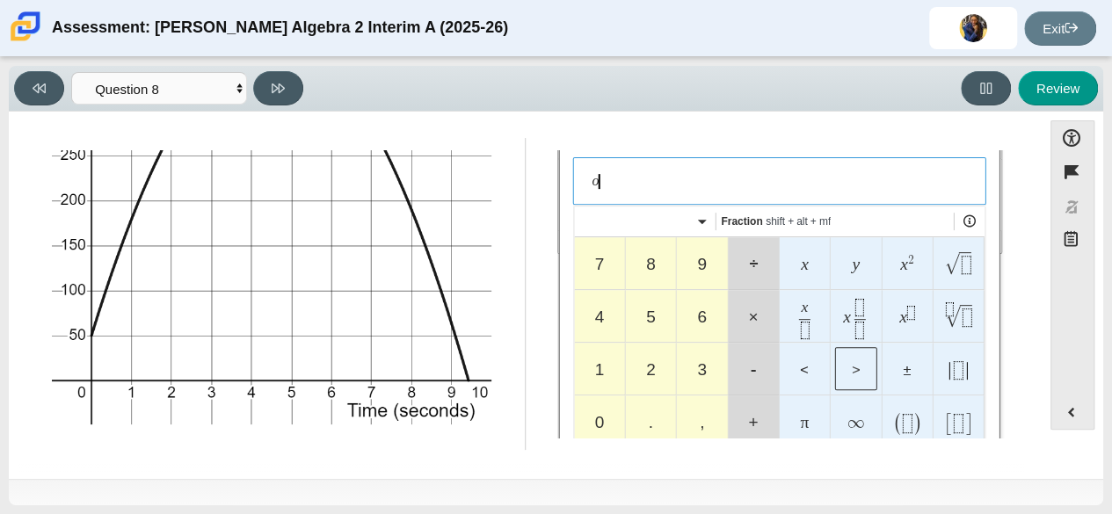
scroll to position [181, 0]
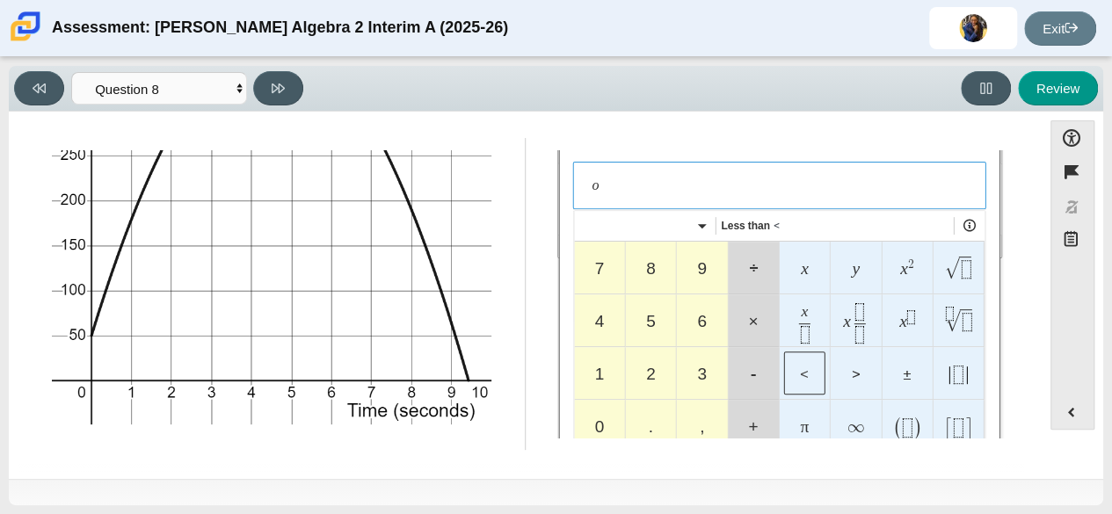
click at [805, 372] on button "<" at bounding box center [804, 373] width 51 height 53
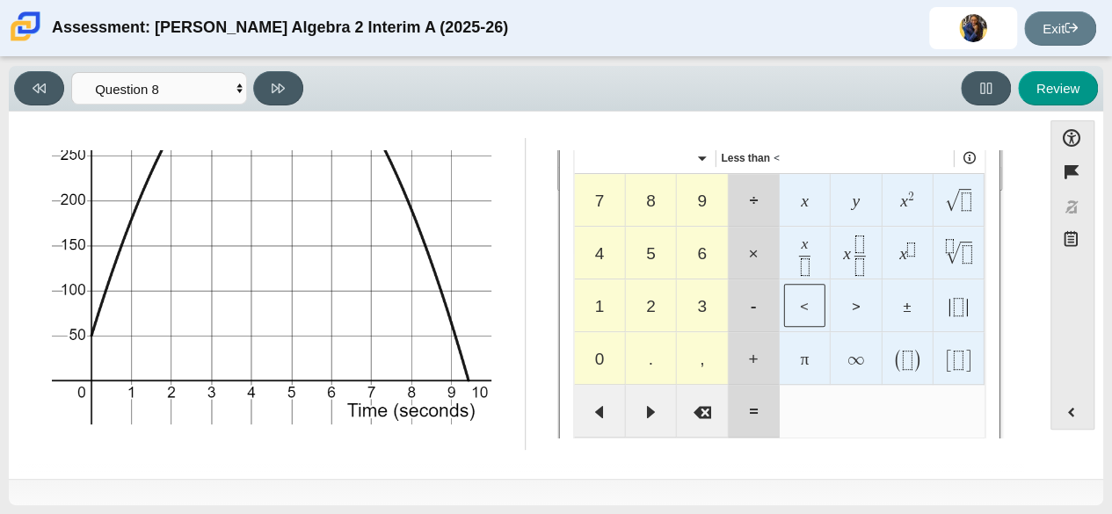
scroll to position [252, 0]
click at [750, 409] on button "= Equals" at bounding box center [753, 407] width 51 height 53
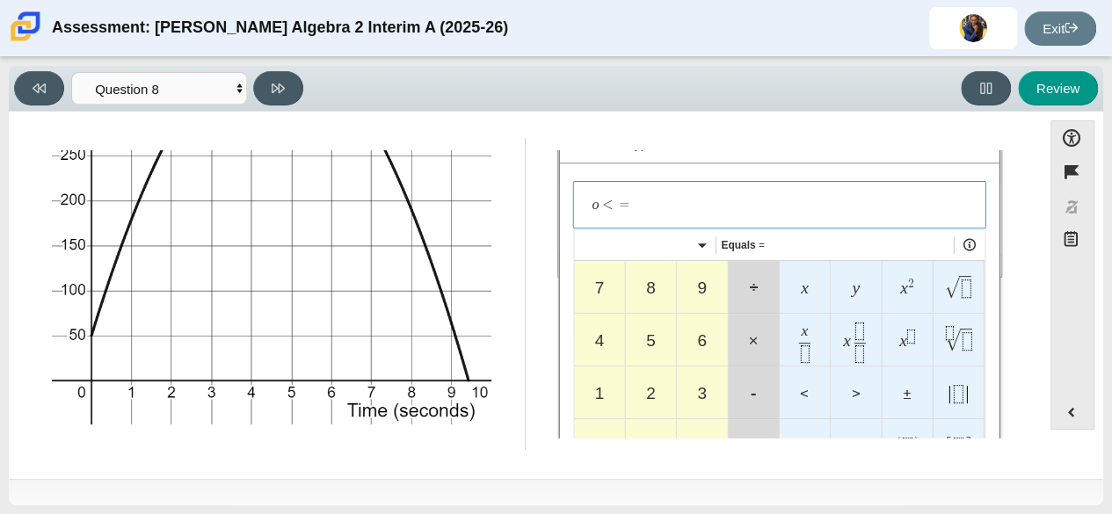
scroll to position [161, 0]
click at [811, 390] on button "<" at bounding box center [804, 393] width 51 height 53
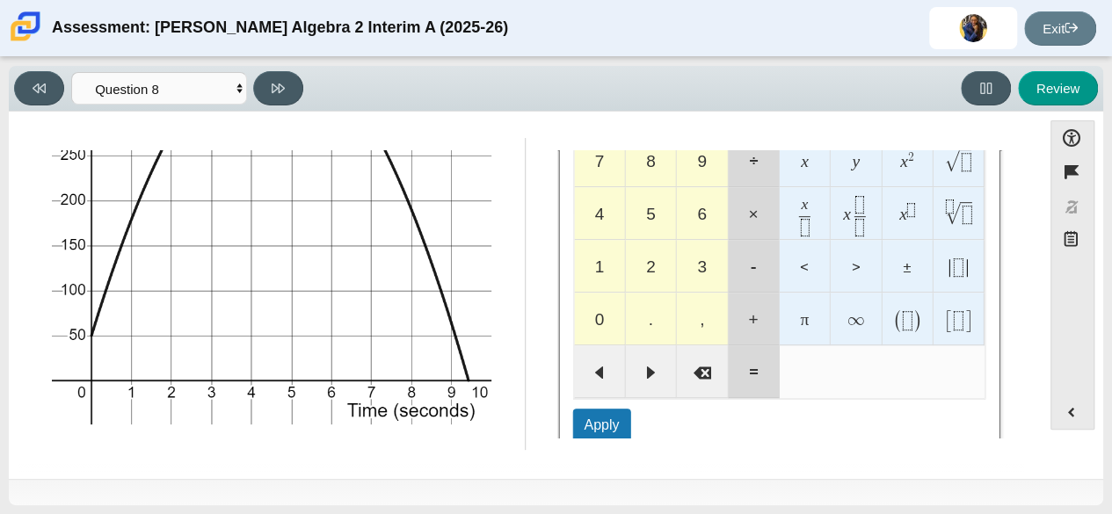
scroll to position [289, 0]
click at [599, 422] on button "Apply" at bounding box center [602, 424] width 58 height 33
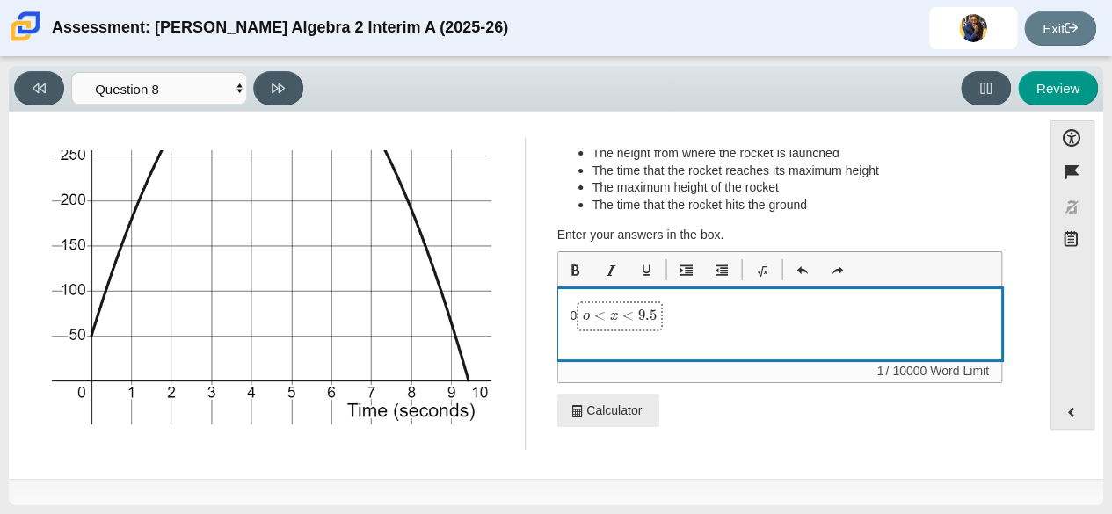
scroll to position [54, 0]
click at [746, 310] on p "0 ﻿ [lrnwysimath] o < x < 9.5 [/lrnwysimath] ﻿" at bounding box center [779, 318] width 419 height 30
click at [571, 310] on p "0 ﻿ [lrnwysimath] o < x < 9.5 [/lrnwysimath] ﻿" at bounding box center [779, 318] width 419 height 30
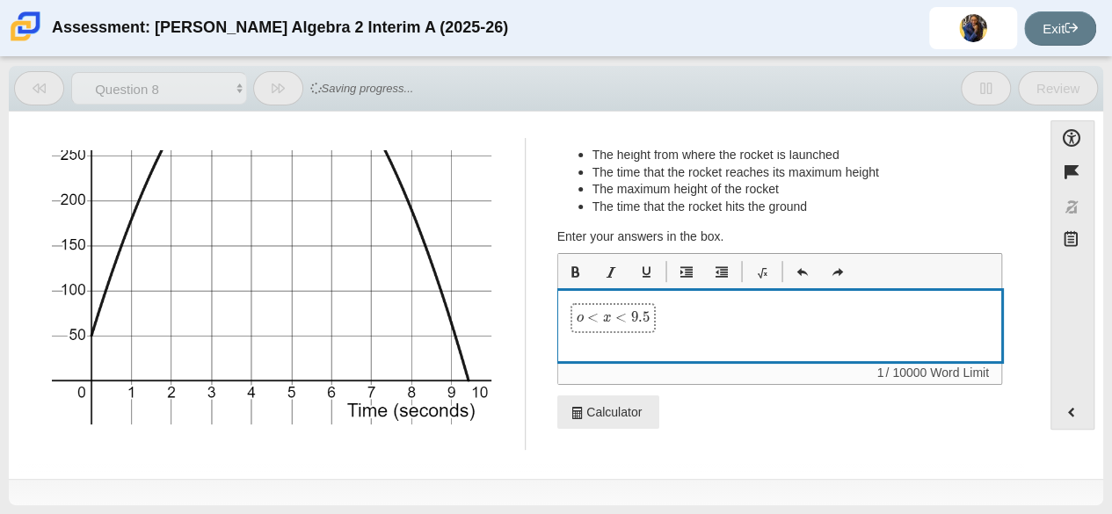
click at [717, 319] on p "﻿ [lrnwysimath] o < x < 9.5 [/lrnwysimath] ﻿" at bounding box center [779, 318] width 419 height 30
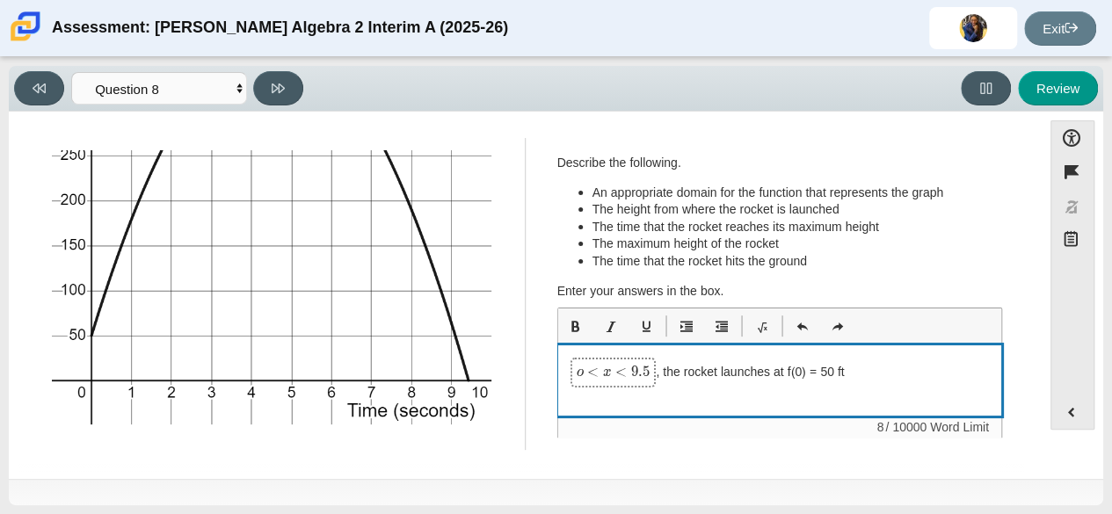
scroll to position [204, 0]
click at [897, 377] on p "﻿ [lrnwysimath] o < x < 9.5 [/lrnwysimath] , the rocket launches at f(0) = 50 f…" at bounding box center [779, 373] width 419 height 30
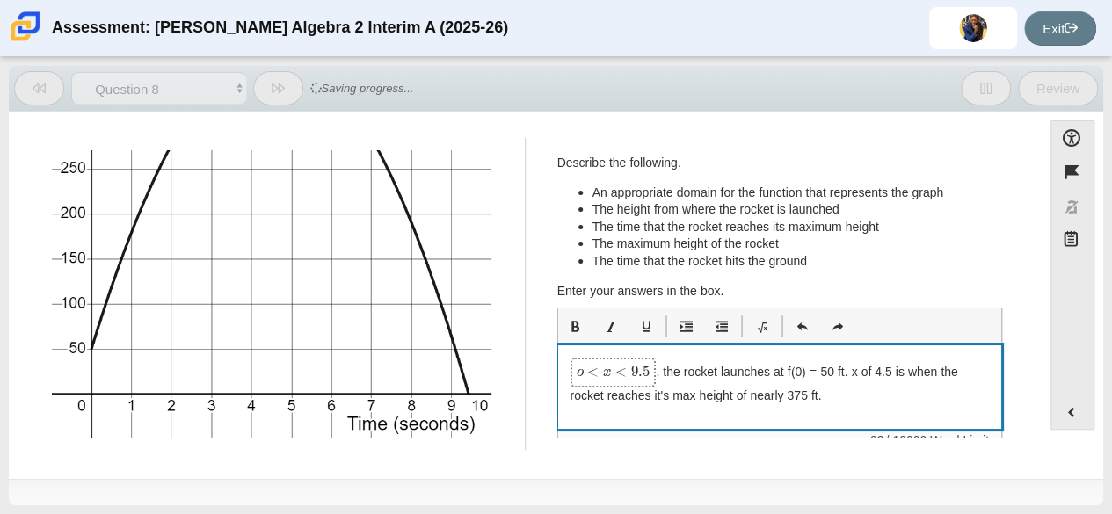
scroll to position [195, 0]
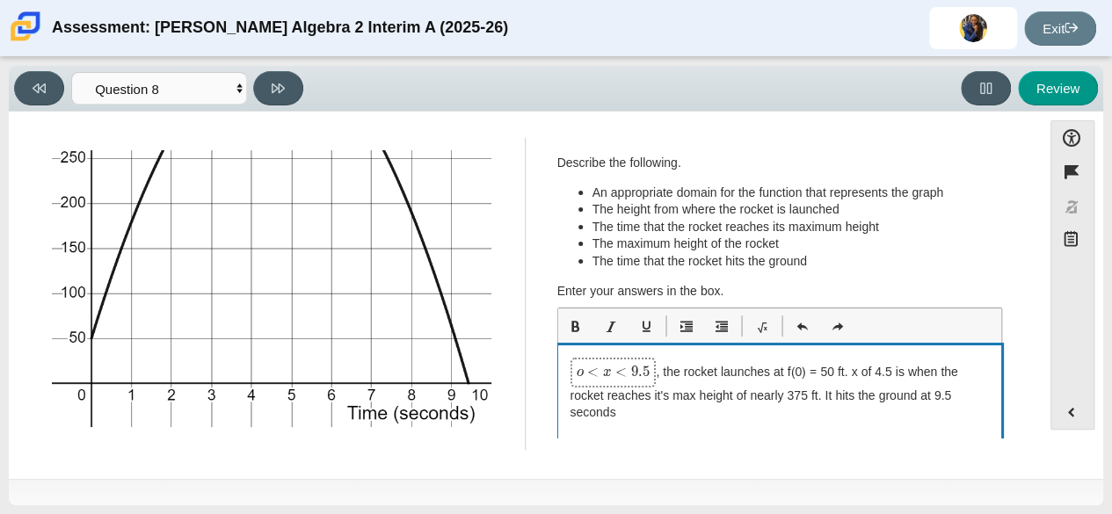
click at [886, 373] on p "﻿ [lrnwysimath] o < x < 9.5 [/lrnwysimath] , the rocket launches at f(0) = 50 f…" at bounding box center [779, 390] width 419 height 64
click at [926, 412] on p "﻿ [lrnwysimath] o < x < 9.5 [/lrnwysimath] , the rocket launches at f(0) = 50 f…" at bounding box center [779, 390] width 419 height 64
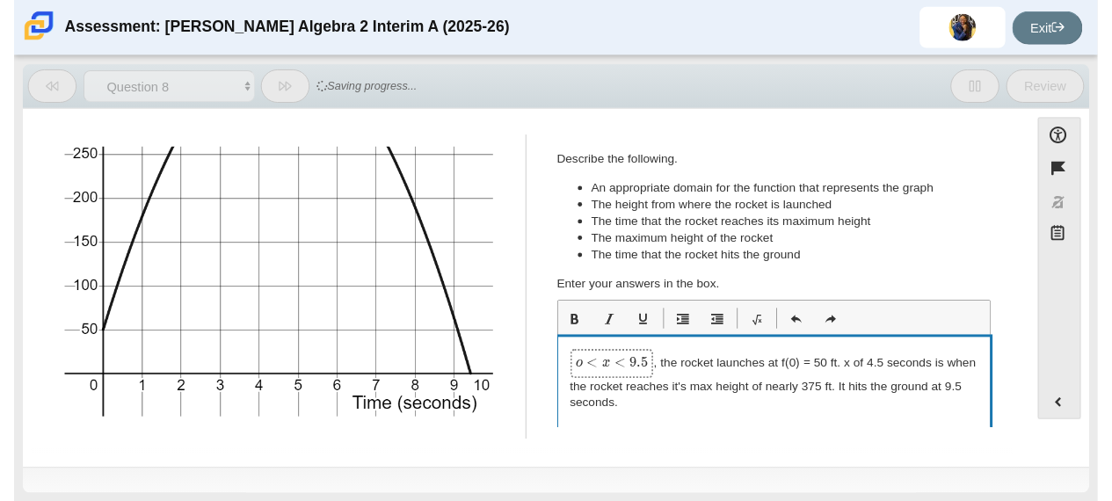
scroll to position [85, 0]
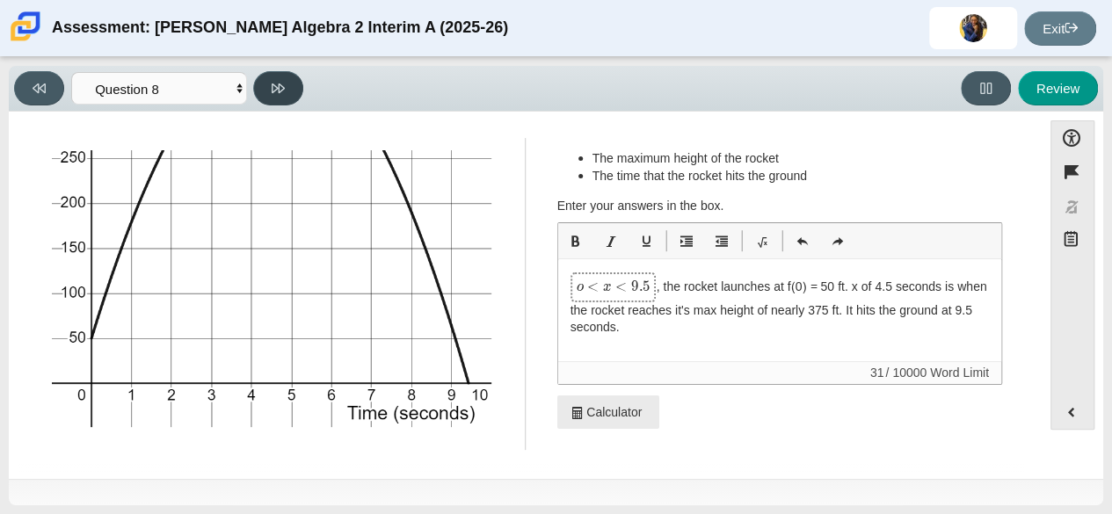
click at [277, 96] on button at bounding box center [278, 88] width 50 height 34
select select "review"
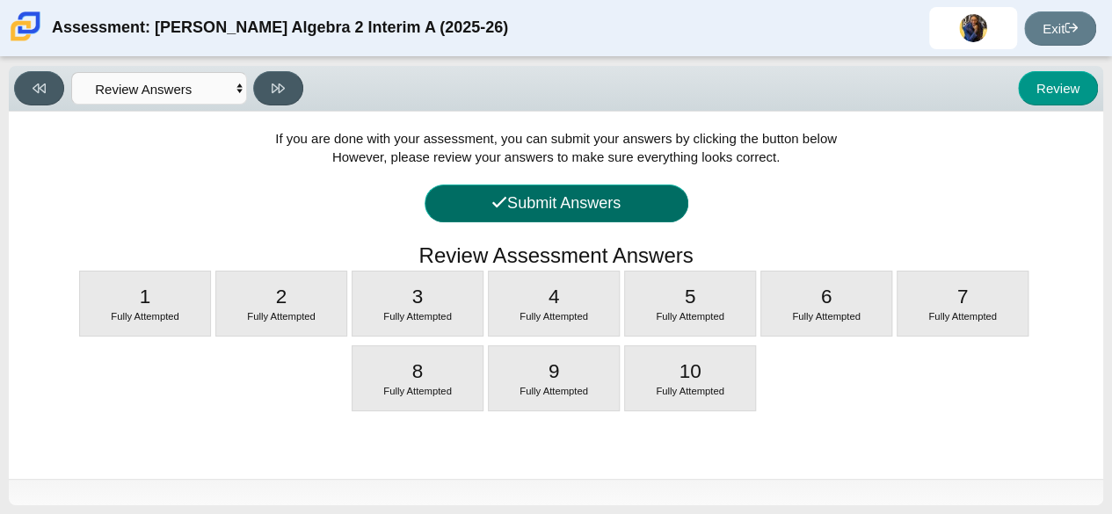
click at [554, 195] on button "Submit Answers" at bounding box center [556, 204] width 264 height 38
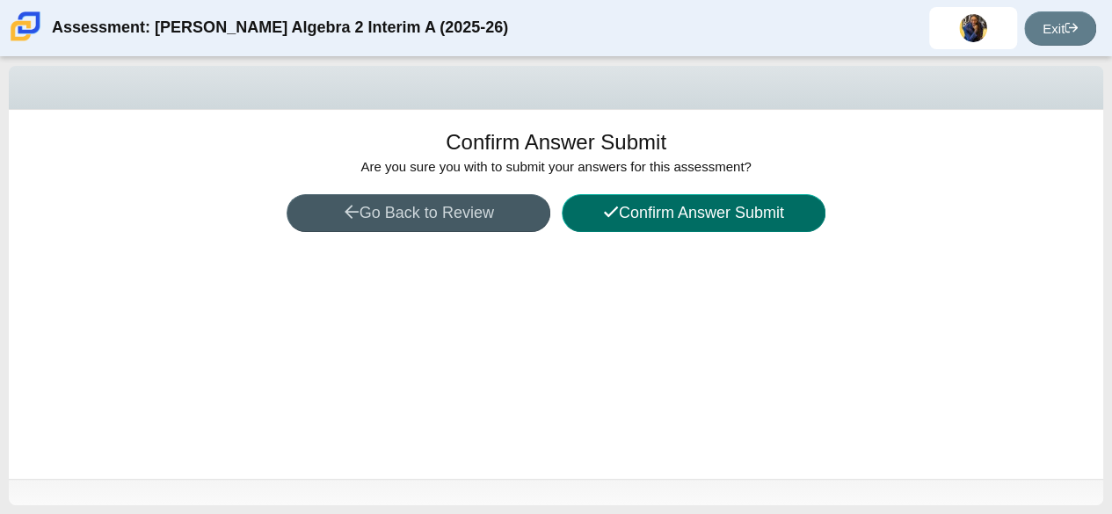
click at [721, 212] on button "Confirm Answer Submit" at bounding box center [694, 213] width 264 height 38
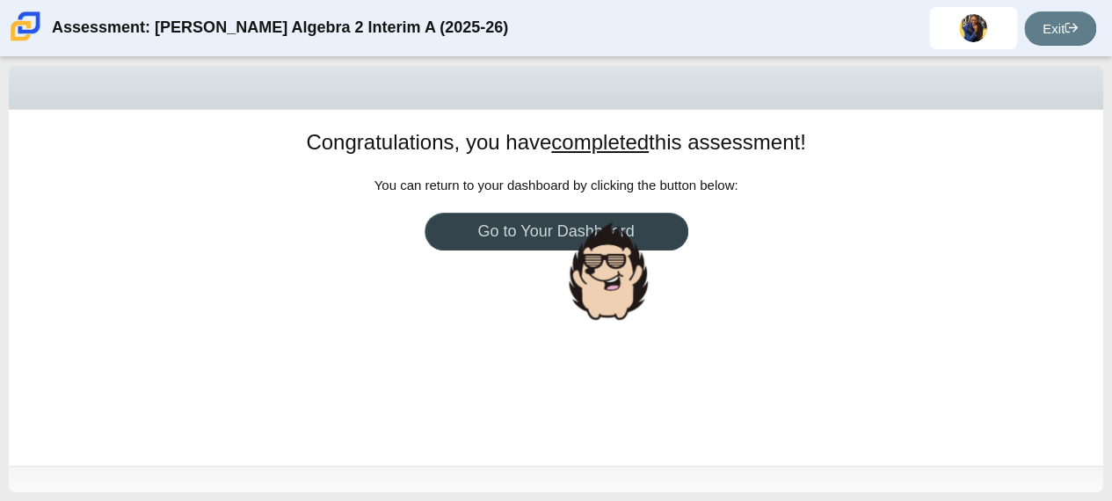
click at [555, 232] on link "Go to Your Dashboard" at bounding box center [556, 232] width 264 height 38
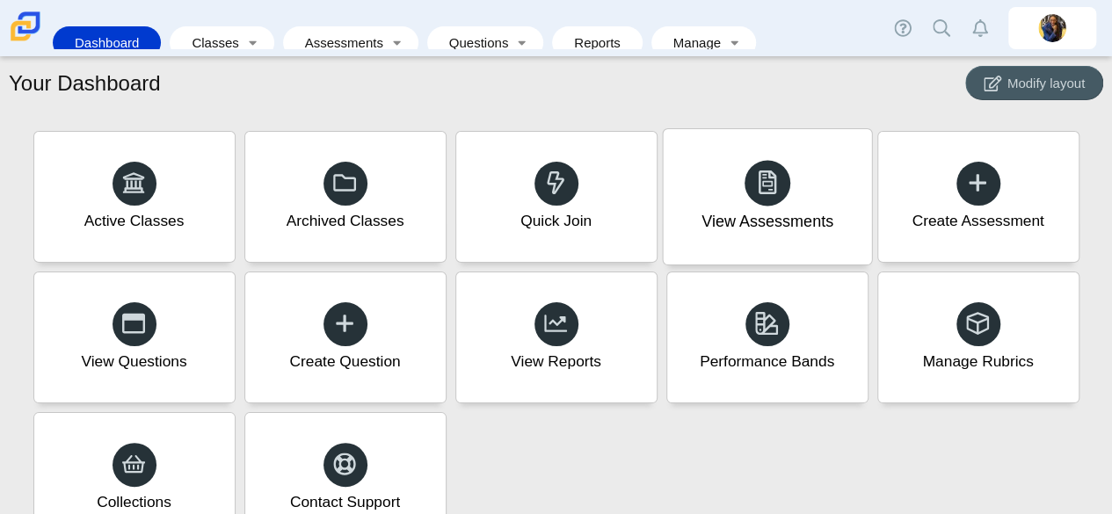
click at [757, 184] on use at bounding box center [766, 182] width 18 height 25
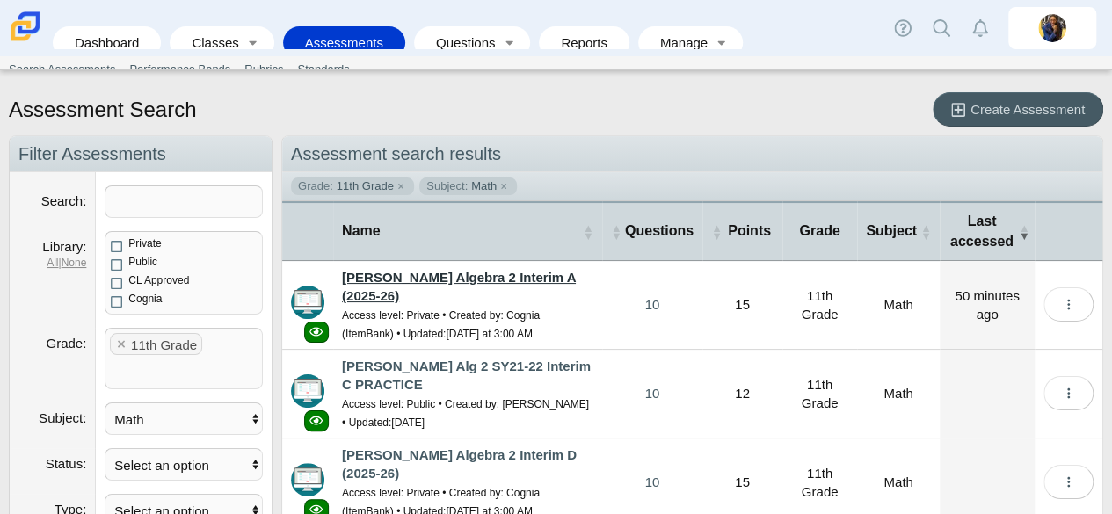
click at [387, 272] on link "[PERSON_NAME] Algebra 2 Interim A (2025-26)" at bounding box center [459, 286] width 234 height 33
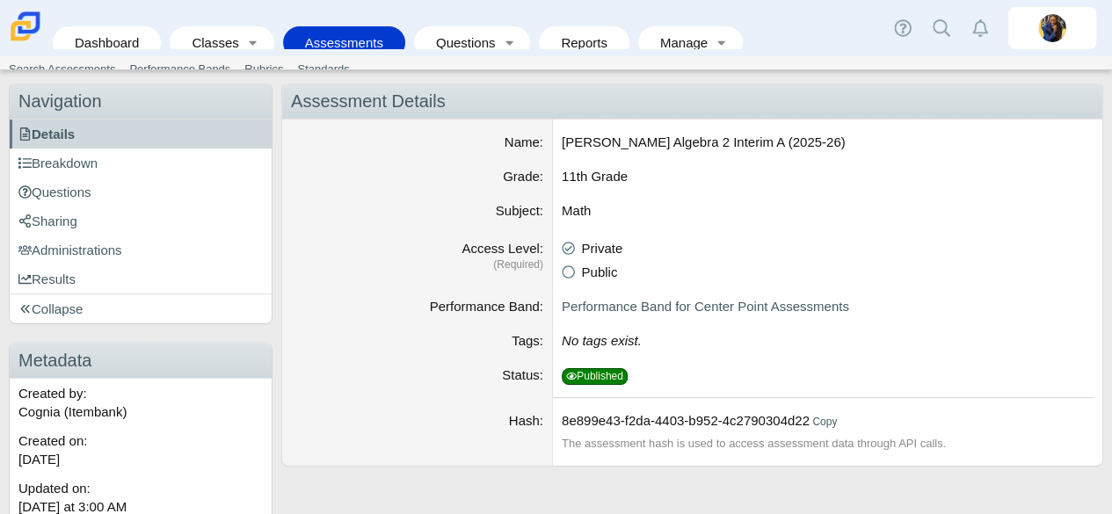
scroll to position [57, 0]
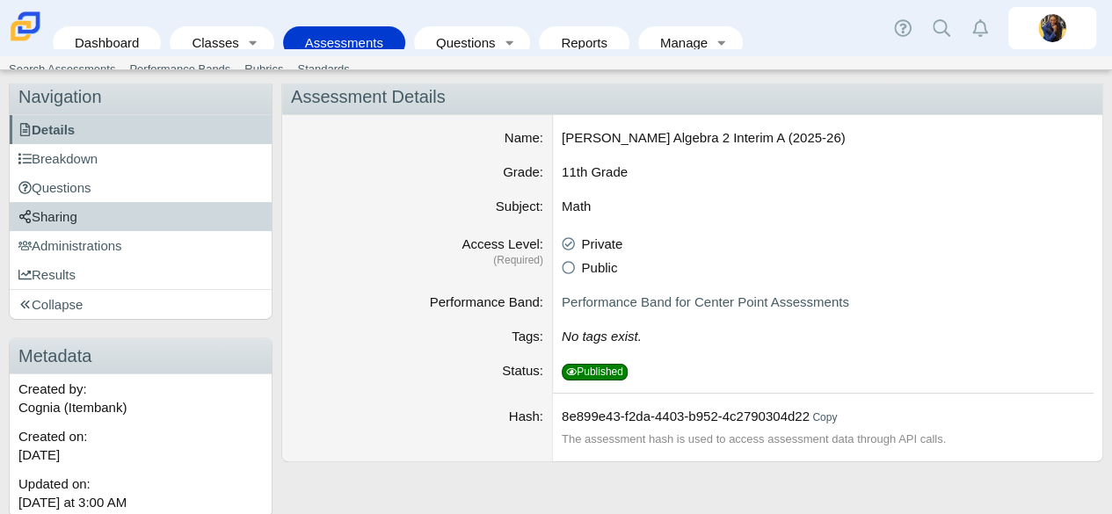
click at [125, 206] on link "Sharing" at bounding box center [141, 216] width 262 height 29
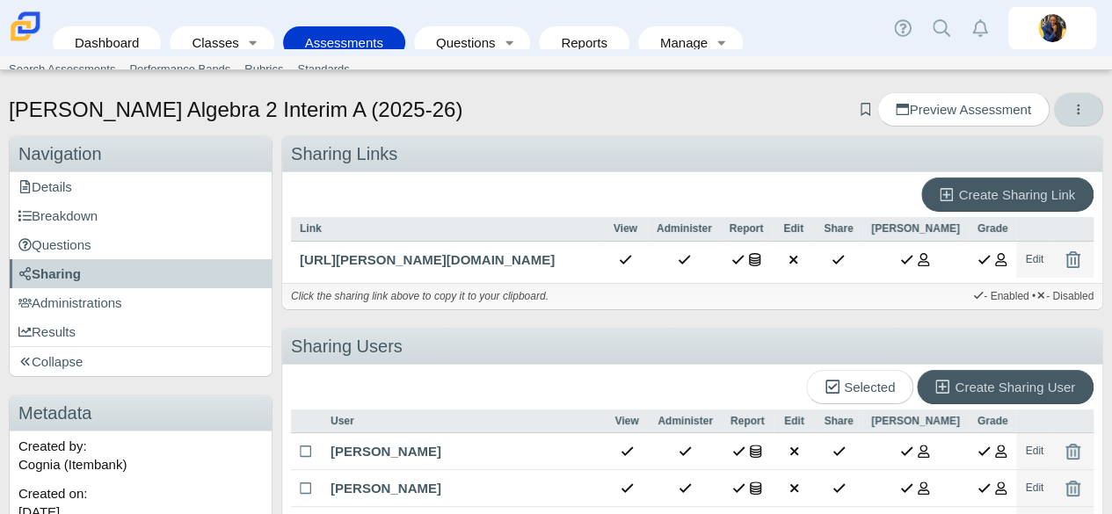
click at [1070, 119] on button "More options" at bounding box center [1078, 109] width 50 height 34
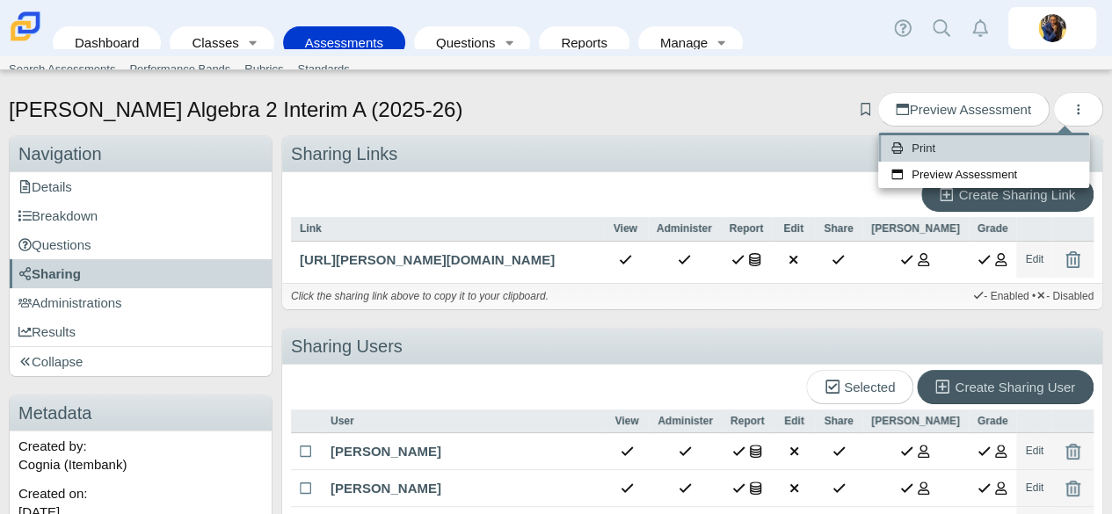
click at [916, 147] on link "Print" at bounding box center [983, 148] width 211 height 26
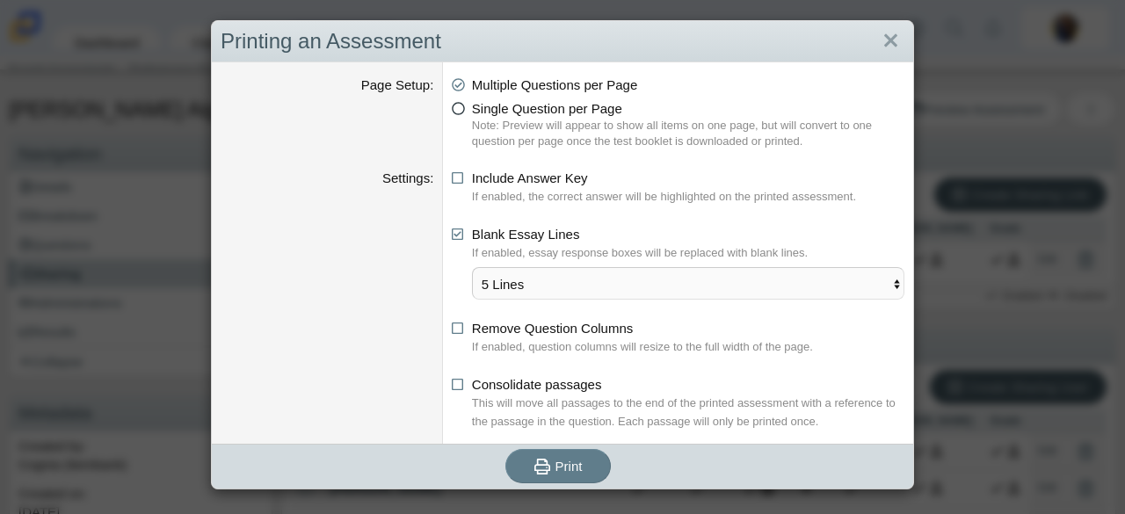
click at [452, 112] on icon at bounding box center [458, 105] width 13 height 12
click at [452, 110] on input "Single Question per Page" at bounding box center [456, 103] width 11 height 11
radio input "true"
click at [545, 465] on icon "submit" at bounding box center [544, 466] width 21 height 18
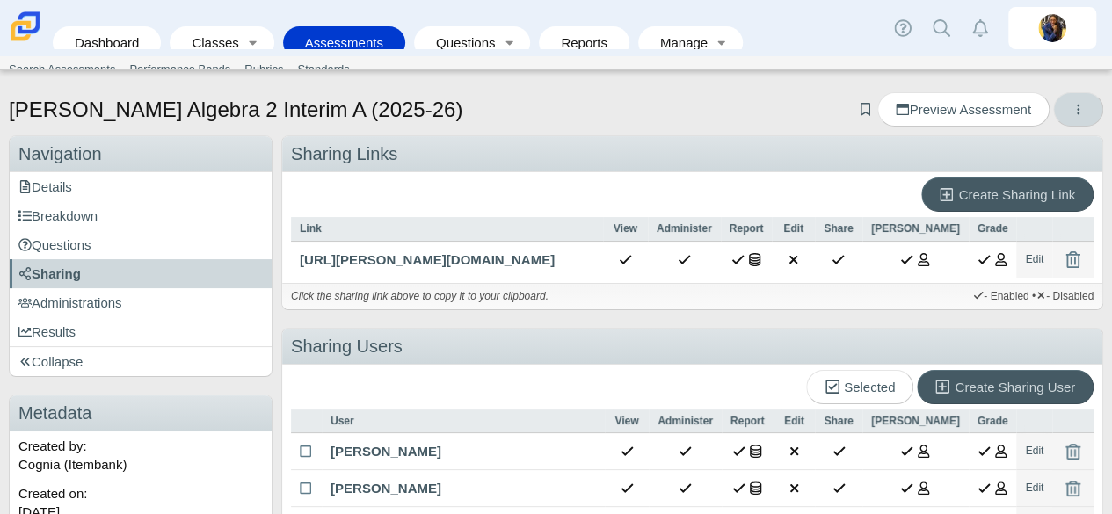
click at [1071, 105] on icon "More options" at bounding box center [1077, 109] width 13 height 13
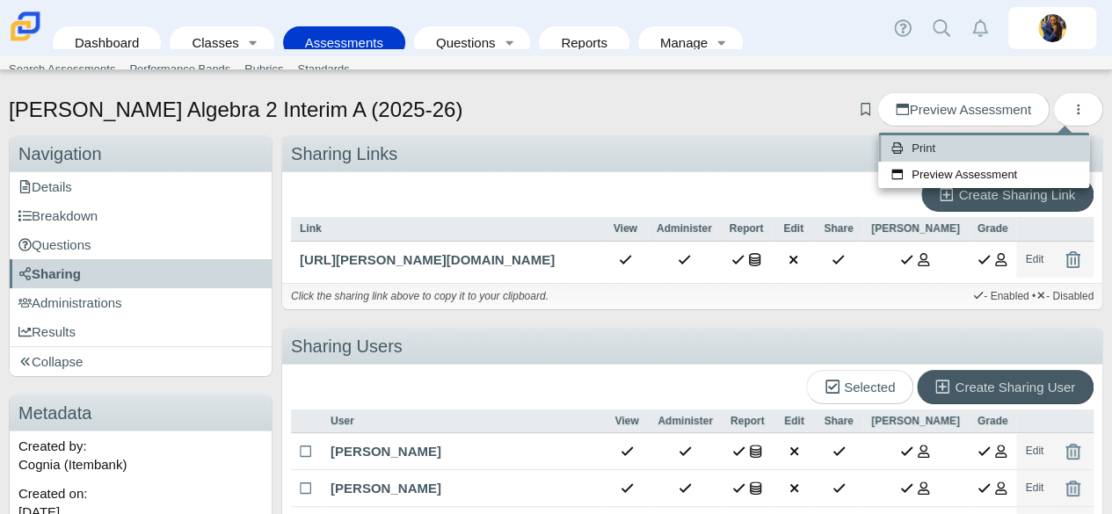
click at [984, 149] on link "Print" at bounding box center [983, 148] width 211 height 26
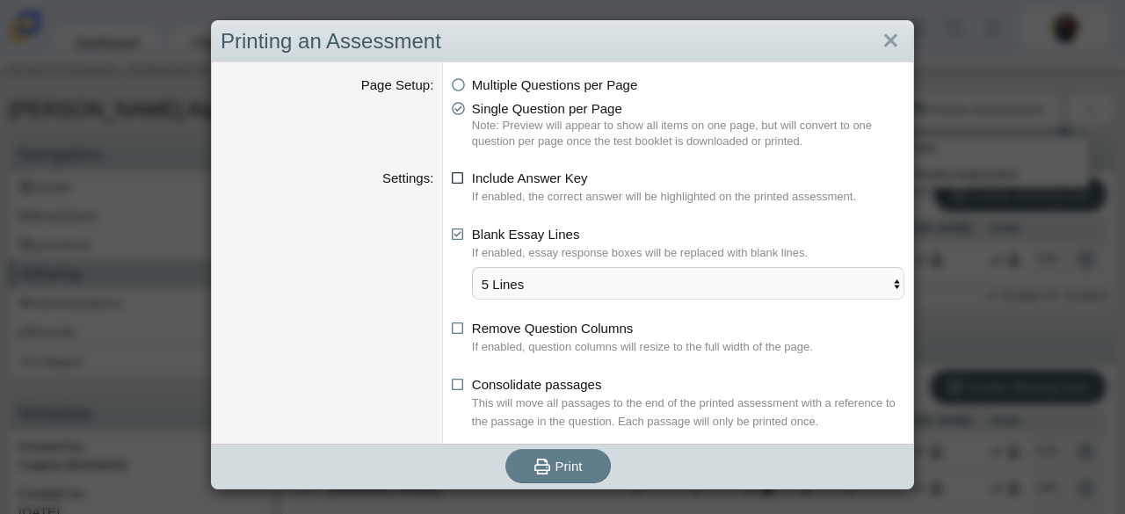
click at [453, 171] on icon at bounding box center [458, 175] width 13 height 12
click at [453, 171] on input "Include Answer Key" at bounding box center [456, 173] width 11 height 11
checkbox input "true"
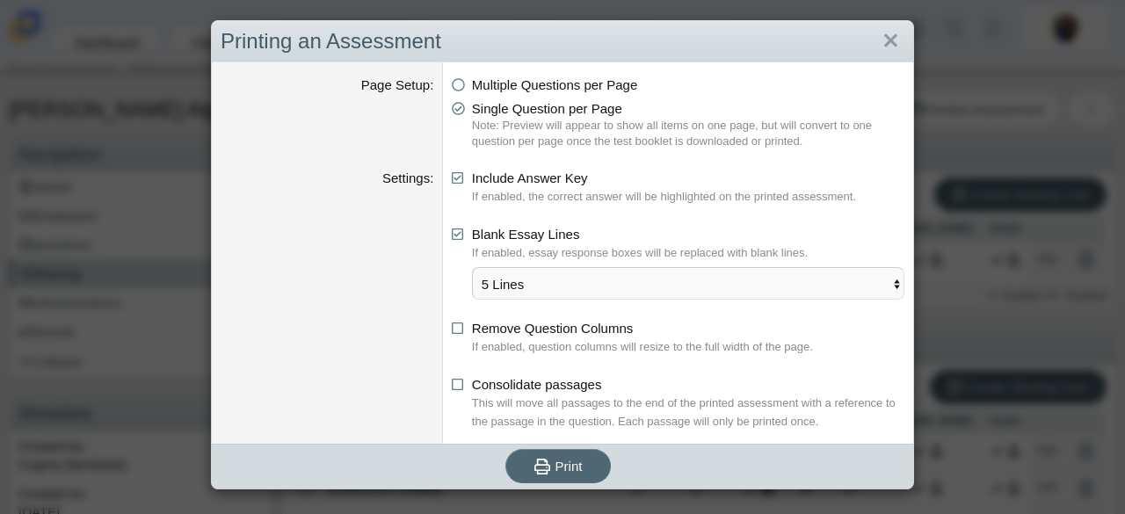
click at [555, 474] on button "Print" at bounding box center [557, 466] width 105 height 34
